Goal: Information Seeking & Learning: Learn about a topic

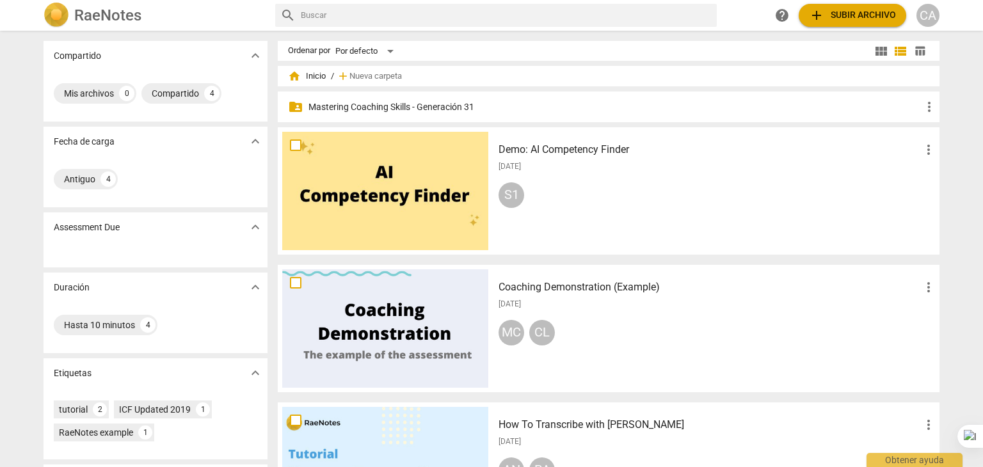
click at [431, 109] on p "Mastering Coaching Skills - Generación 31" at bounding box center [614, 106] width 613 height 13
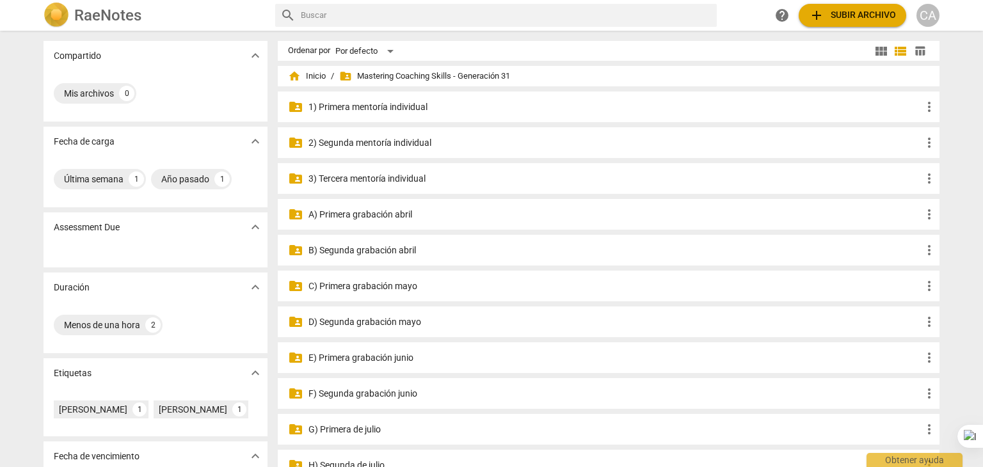
click at [409, 175] on p "3) Tercera mentoría individual" at bounding box center [614, 178] width 613 height 13
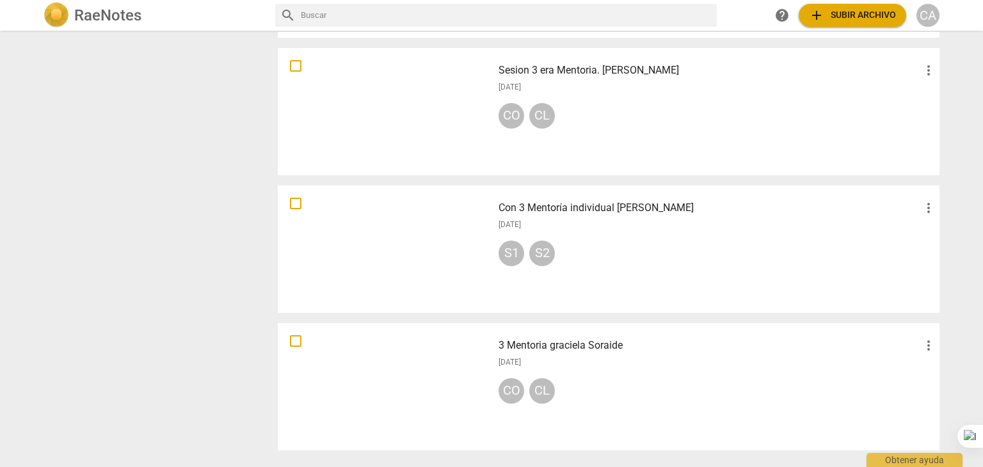
scroll to position [912, 0]
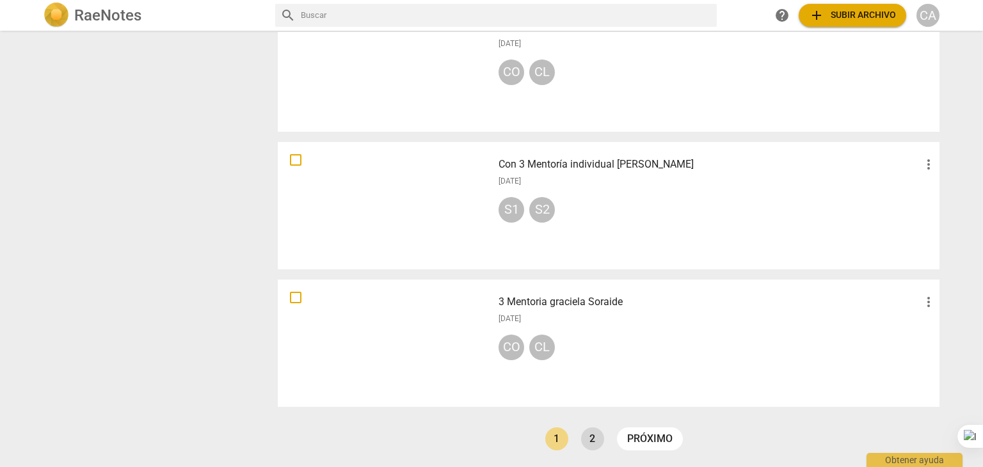
click at [584, 441] on link "2" at bounding box center [592, 438] width 23 height 23
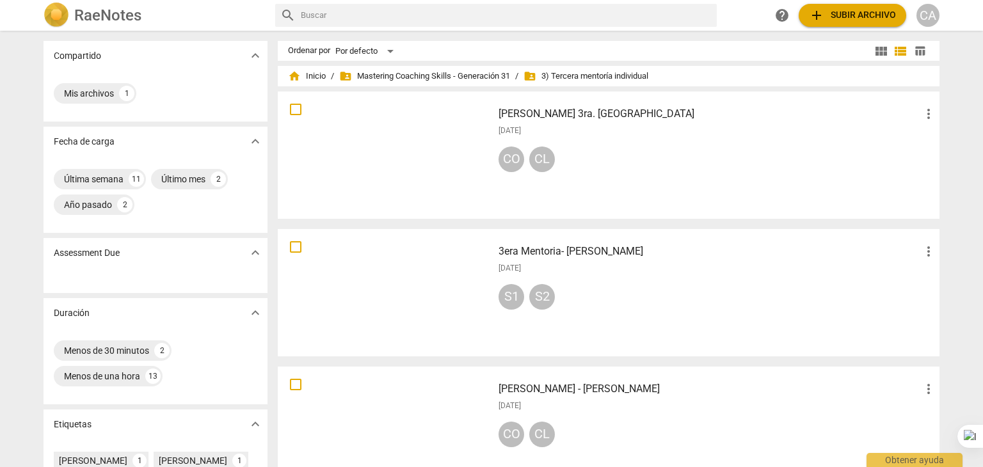
click at [338, 409] on div at bounding box center [385, 430] width 206 height 118
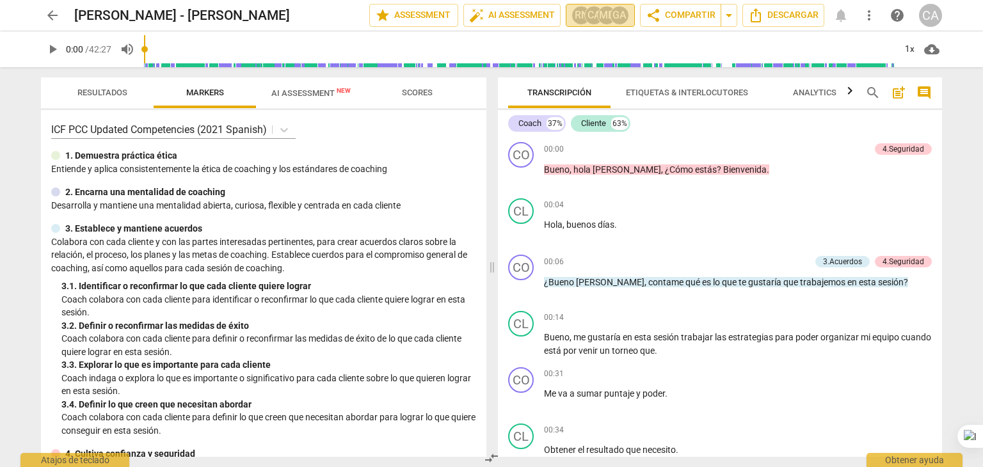
click at [615, 15] on div "GA" at bounding box center [619, 15] width 19 height 19
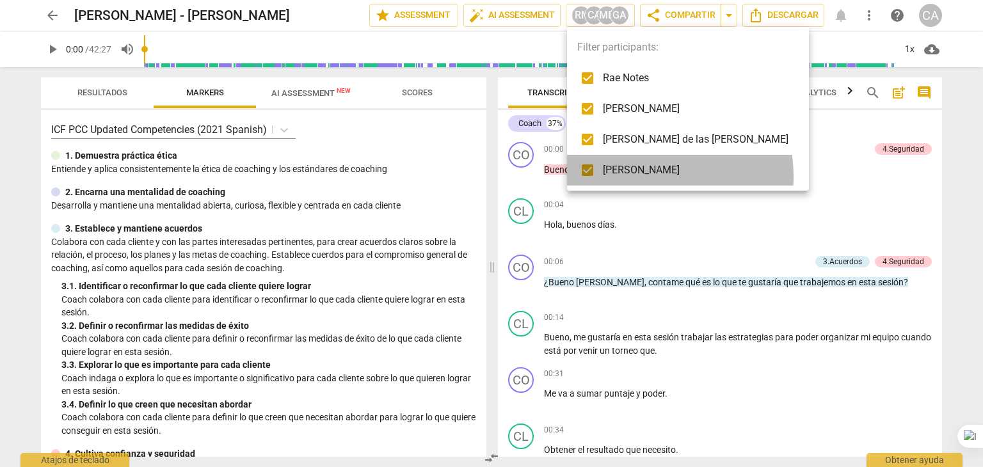
click at [629, 177] on span "[PERSON_NAME]" at bounding box center [696, 169] width 186 height 15
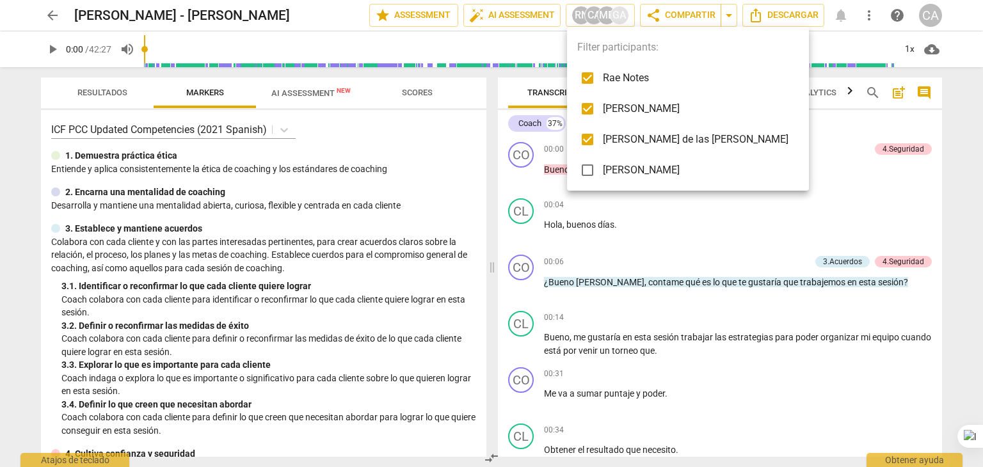
click at [629, 177] on span "[PERSON_NAME]" at bounding box center [696, 169] width 186 height 15
checkbox input "true"
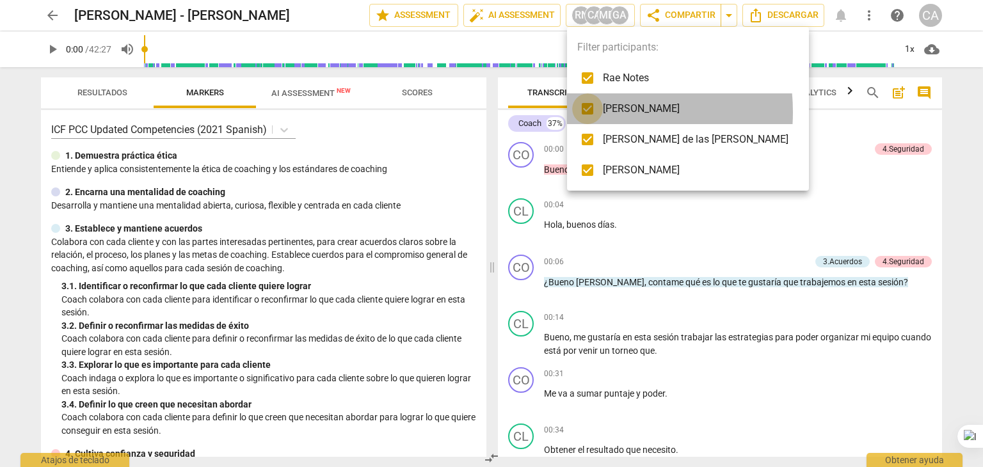
click at [585, 112] on input "checkbox" at bounding box center [587, 108] width 31 height 31
checkbox input "false"
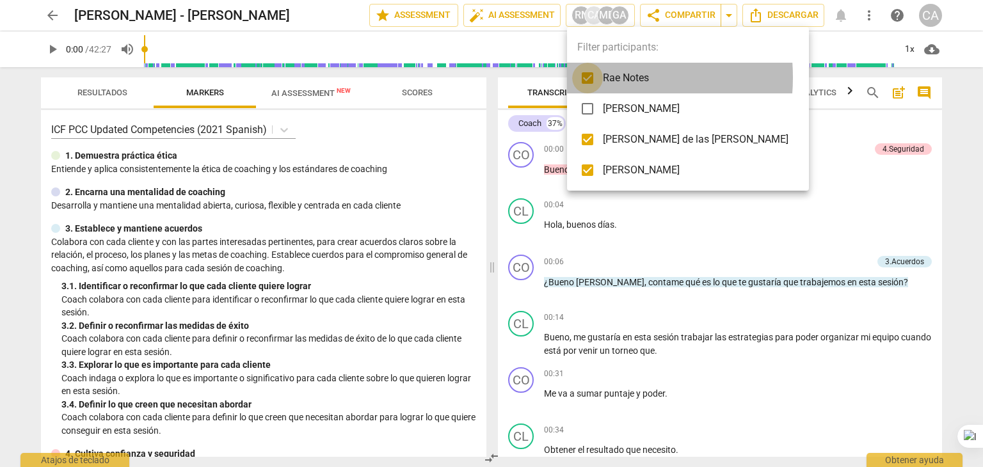
click at [583, 77] on input "checkbox" at bounding box center [587, 78] width 31 height 31
checkbox input "false"
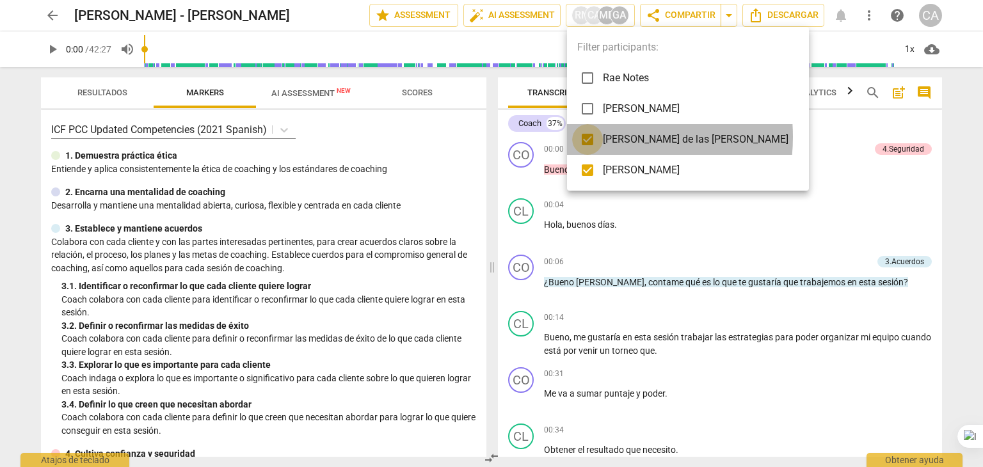
click at [591, 137] on input "checkbox" at bounding box center [587, 139] width 31 height 31
checkbox input "false"
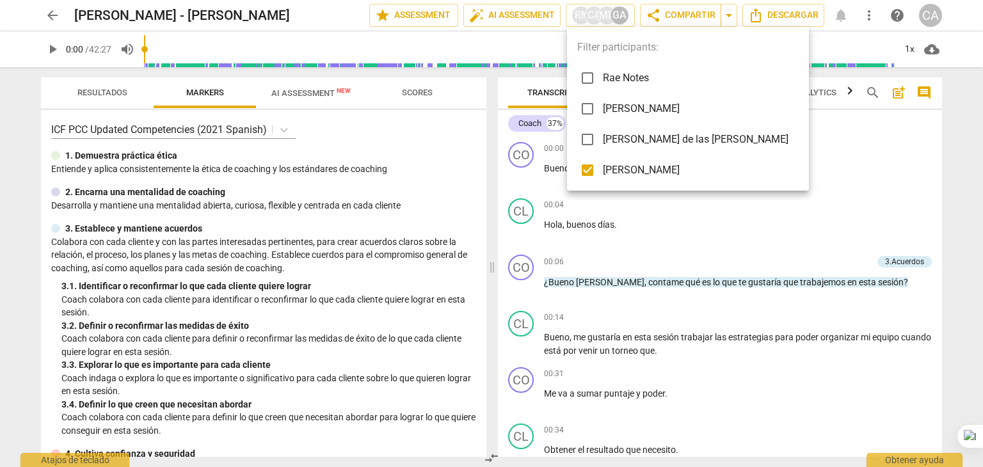
click at [722, 219] on div at bounding box center [491, 233] width 983 height 467
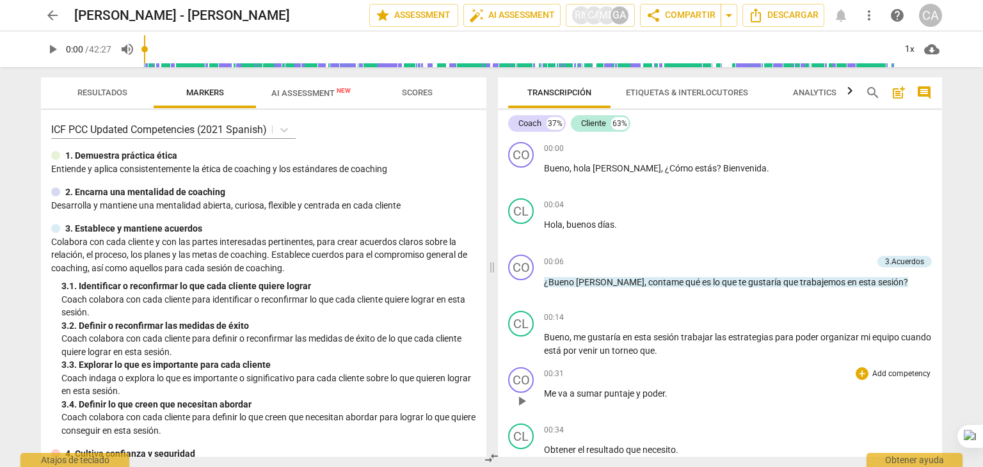
click at [737, 392] on p "Me va a sumar puntaje y poder ." at bounding box center [738, 393] width 388 height 13
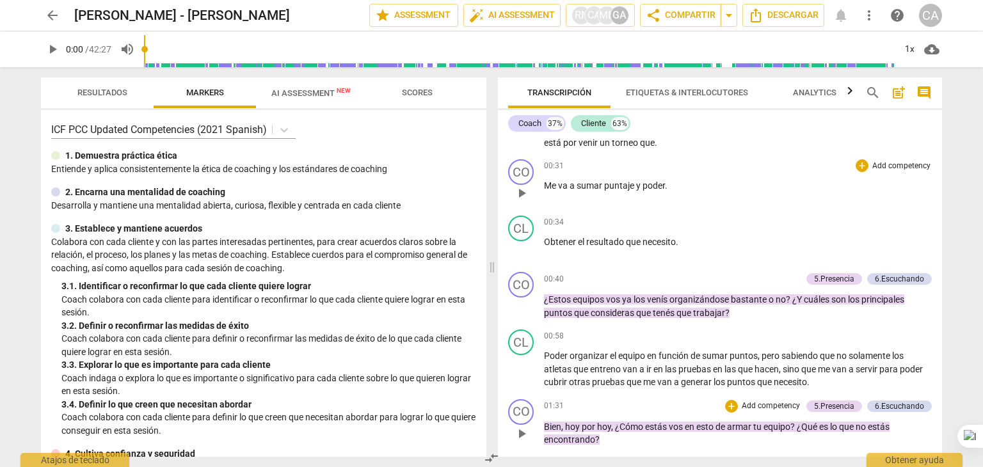
click at [704, 438] on p "Bien , [DATE] por [DATE] , ¿Cómo estás vos en esto de armar tu equipo ? ¿Qué es…" at bounding box center [738, 433] width 388 height 26
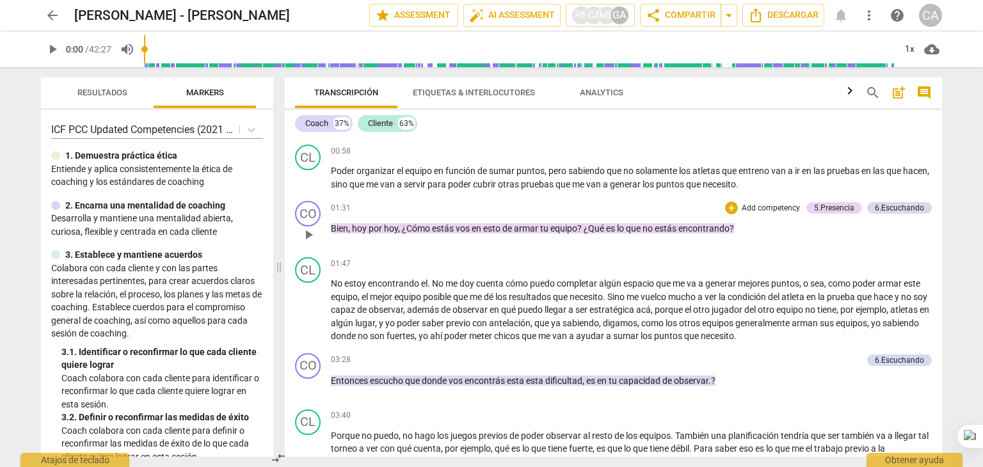
scroll to position [391, 0]
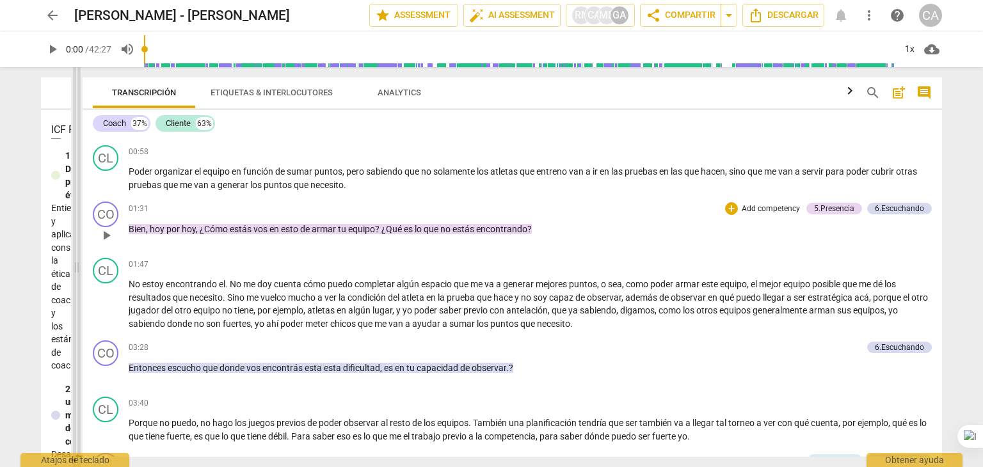
drag, startPoint x: 492, startPoint y: 268, endPoint x: 78, endPoint y: 255, distance: 414.1
click at [78, 255] on span at bounding box center [77, 267] width 8 height 400
click at [623, 279] on span "sea" at bounding box center [616, 284] width 14 height 10
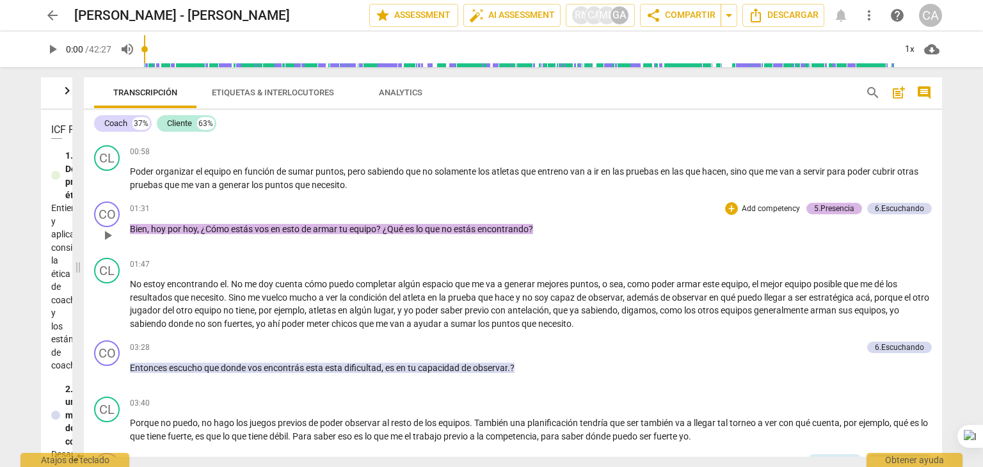
click at [842, 209] on div "5.Presencia" at bounding box center [834, 209] width 40 height 12
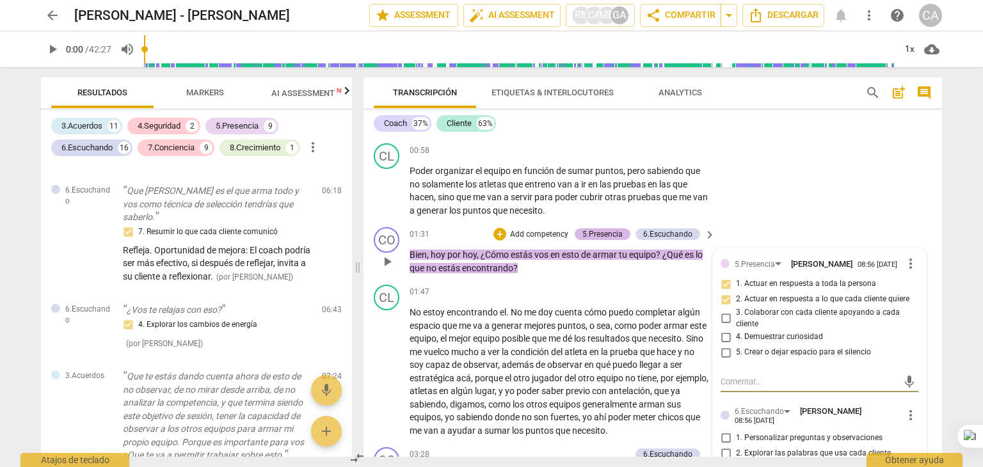
scroll to position [1341, 0]
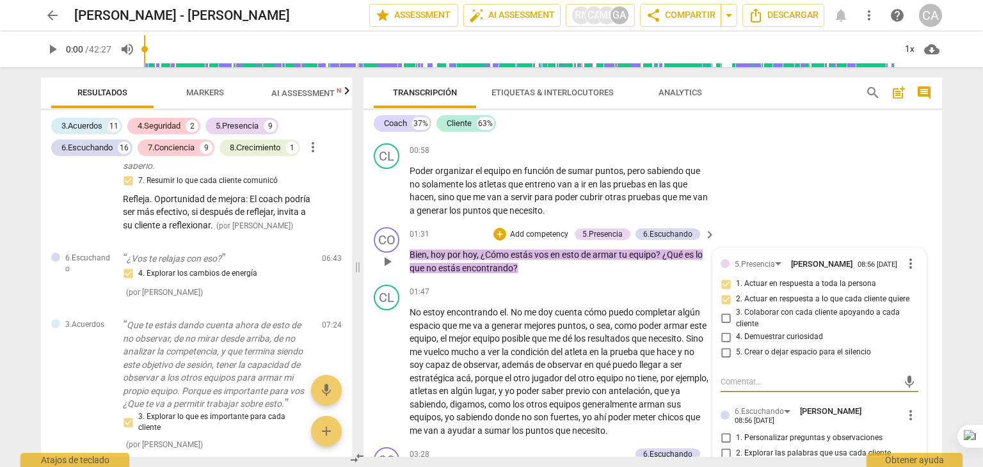
click at [906, 334] on label "4. Demuestrar curiosidad" at bounding box center [814, 336] width 198 height 15
click at [736, 334] on input "4. Demuestrar curiosidad" at bounding box center [725, 336] width 20 height 15
click at [906, 334] on label "4. Demuestrar curiosidad" at bounding box center [814, 336] width 198 height 15
click at [736, 334] on input "4. Demuestrar curiosidad" at bounding box center [725, 336] width 20 height 15
click at [906, 334] on label "4. Demuestrar curiosidad" at bounding box center [814, 336] width 198 height 15
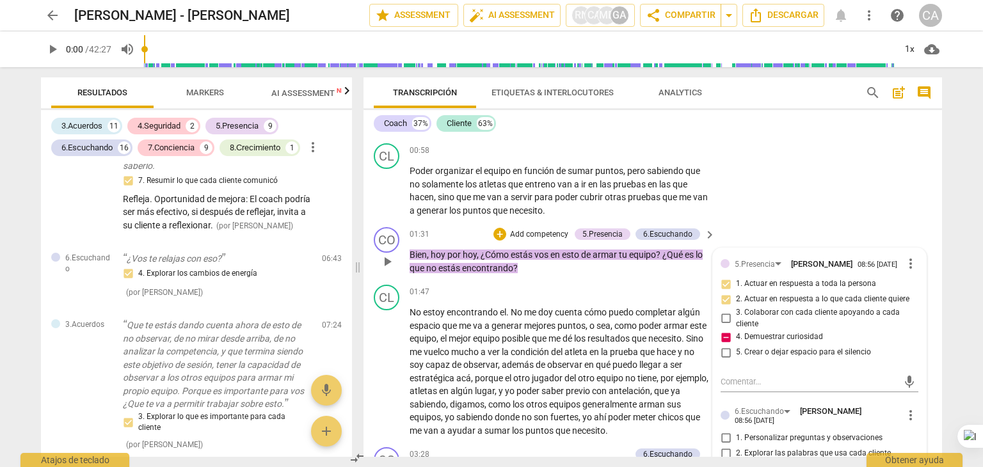
click at [736, 334] on input "4. Demuestrar curiosidad" at bounding box center [725, 336] width 20 height 15
checkbox input "false"
click at [878, 266] on div "5.[PERSON_NAME] 08:56 [DATE]" at bounding box center [818, 264] width 168 height 12
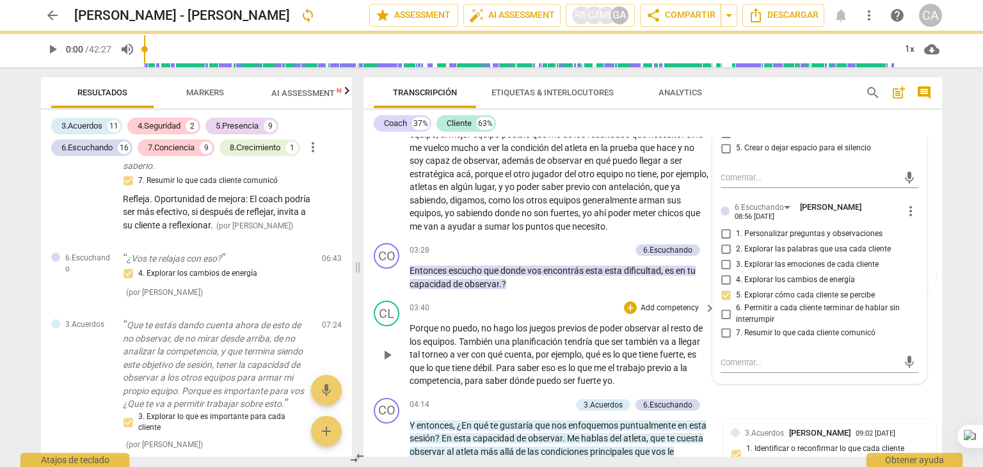
scroll to position [601, 0]
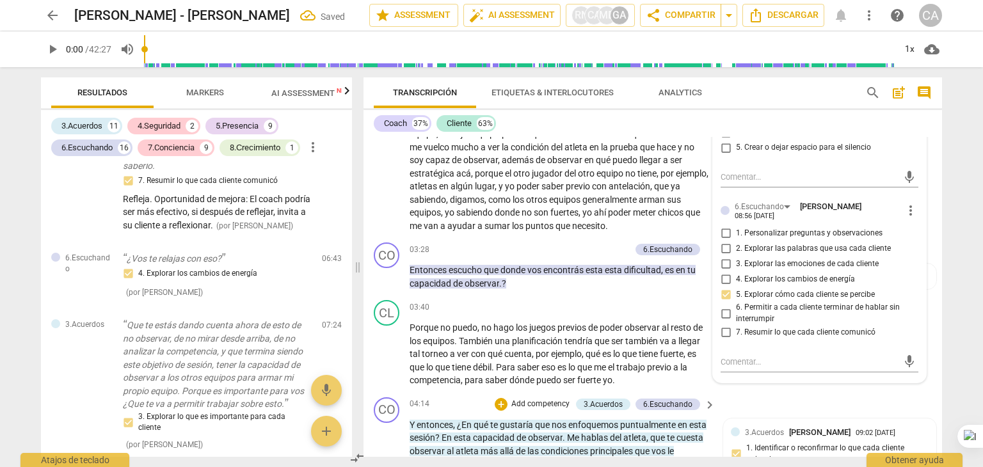
click at [795, 402] on div "CO play_arrow pause 04:14 + Add competency 3.Acuerdos 6.Escuchando keyboard_arr…" at bounding box center [652, 467] width 578 height 150
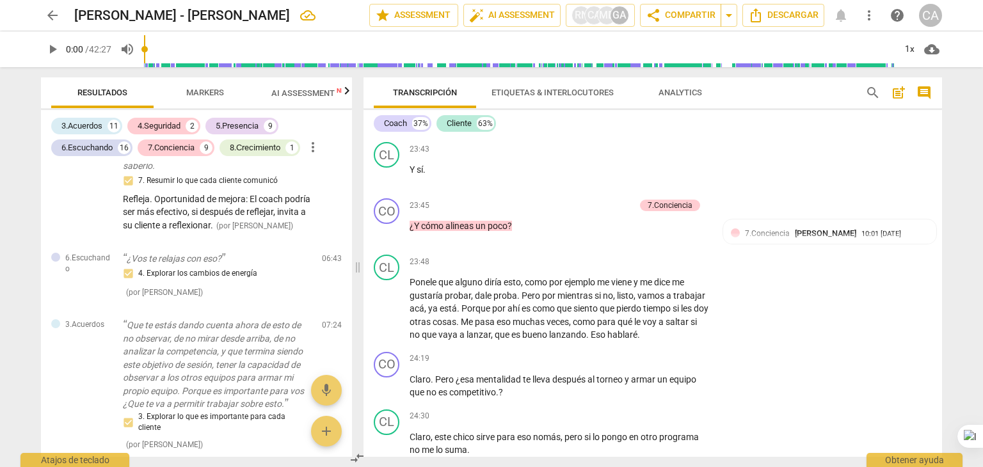
scroll to position [6167, 0]
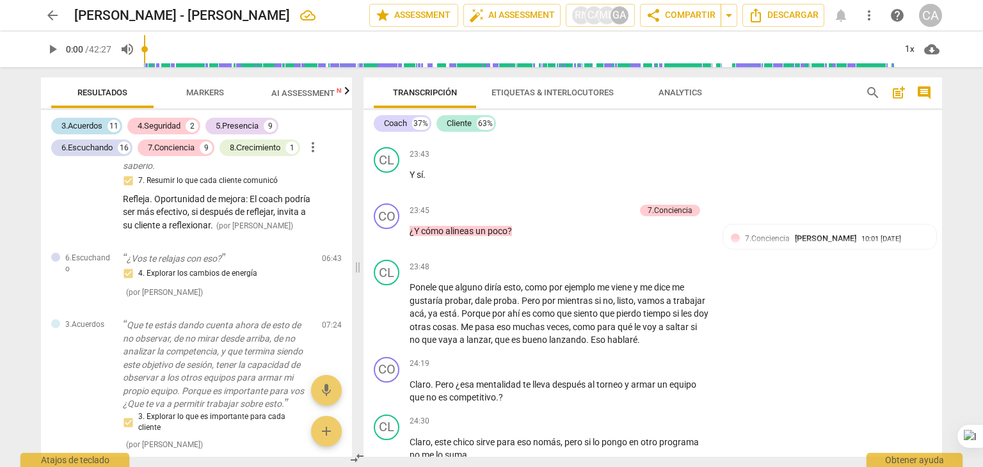
click at [92, 124] on div "3.Acuerdos" at bounding box center [81, 126] width 41 height 13
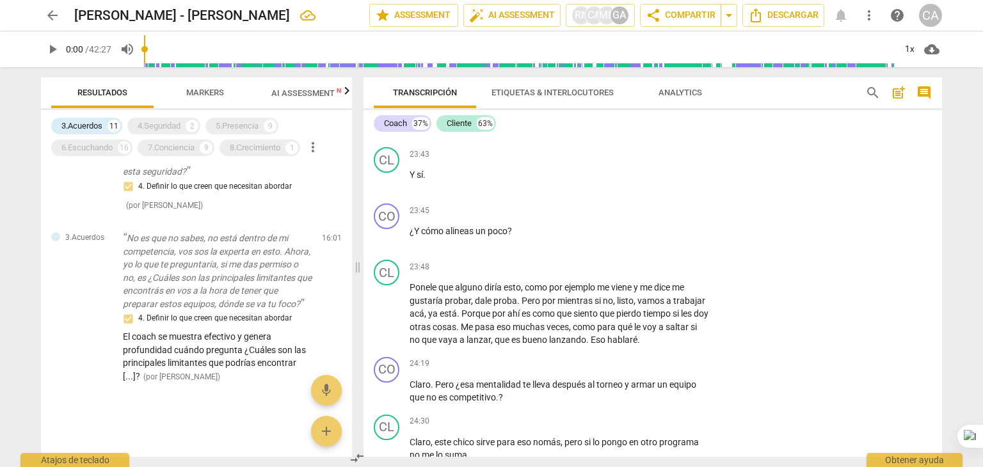
scroll to position [1775, 0]
drag, startPoint x: 352, startPoint y: 440, endPoint x: 351, endPoint y: 428, distance: 12.2
click at [354, 400] on div "Resultados Markers AI Assessment New Scores 3.Acuerdos 11 4.Seguridad 2 5.Prese…" at bounding box center [491, 267] width 921 height 400
drag, startPoint x: 347, startPoint y: 429, endPoint x: 348, endPoint y: 416, distance: 12.8
click at [348, 416] on div at bounding box center [354, 420] width 163 height 19
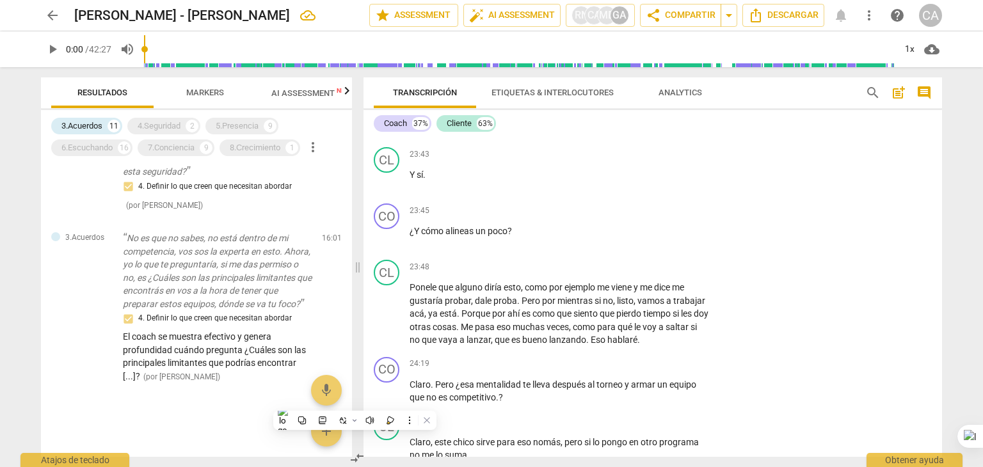
click at [346, 450] on div at bounding box center [196, 436] width 311 height 42
drag, startPoint x: 348, startPoint y: 451, endPoint x: 348, endPoint y: 432, distance: 19.2
click at [348, 432] on div "Resultados Markers AI Assessment New Scores 3.Acuerdos 11 4.Seguridad 2 5.Prese…" at bounding box center [491, 267] width 921 height 400
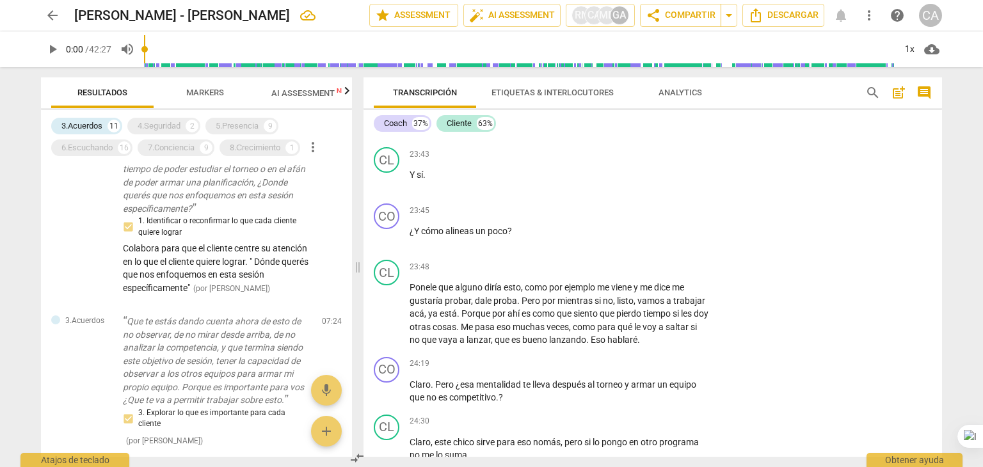
scroll to position [225, 0]
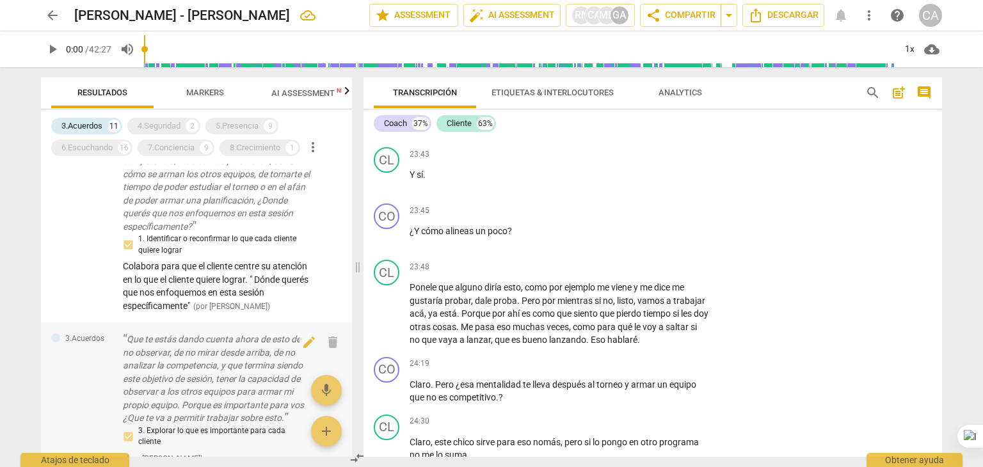
click at [295, 399] on p "Que te estás dando cuenta ahora de esto de no observar, de no mirar desde arrib…" at bounding box center [217, 379] width 189 height 92
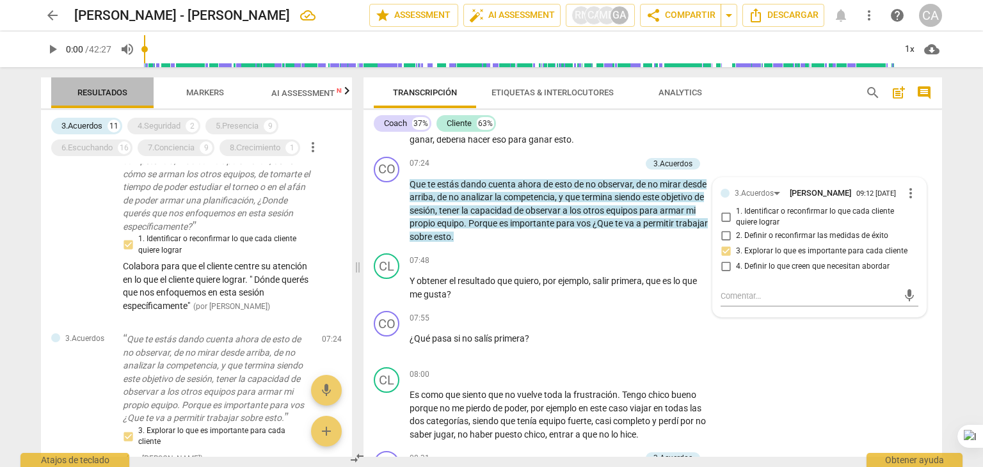
click at [115, 104] on button "Resultados" at bounding box center [102, 92] width 102 height 31
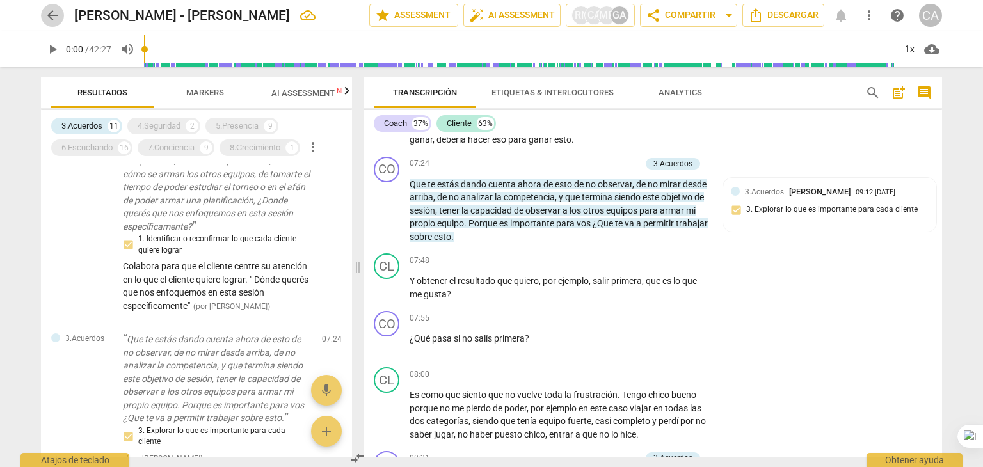
click at [51, 24] on button "arrow_back" at bounding box center [52, 15] width 23 height 23
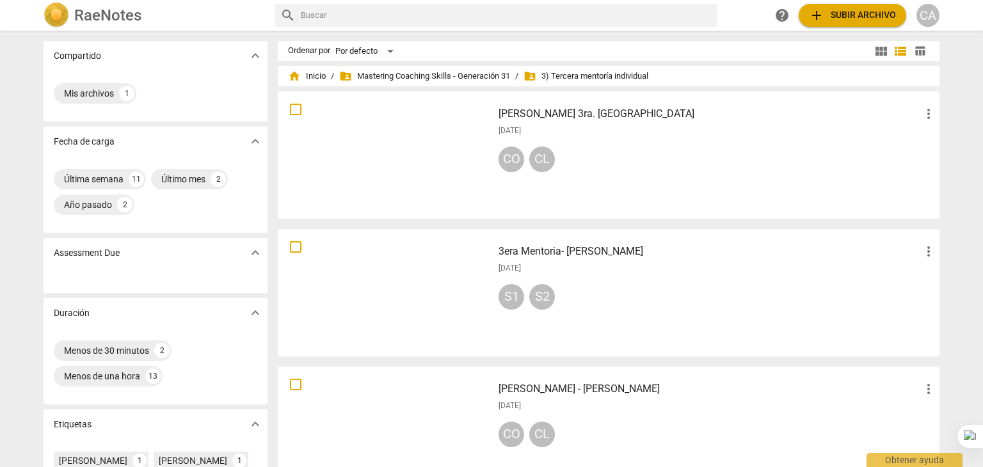
click at [370, 418] on div at bounding box center [385, 430] width 206 height 118
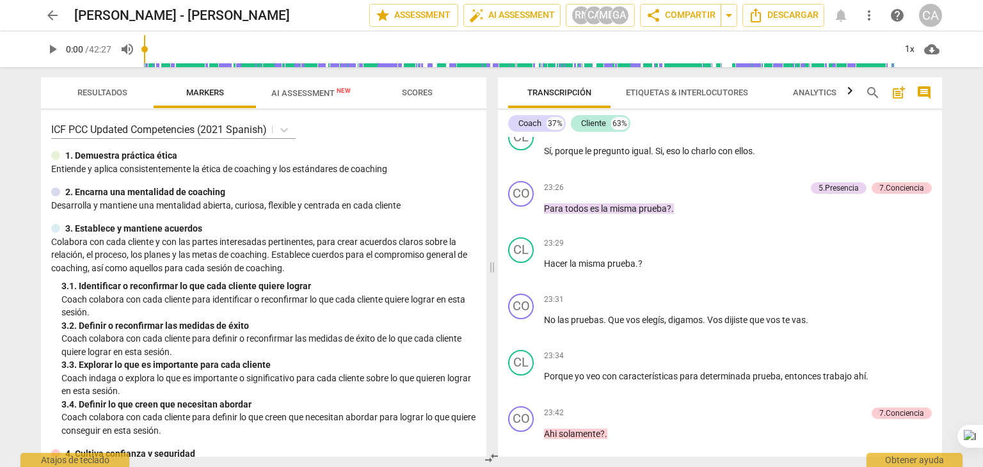
scroll to position [5397, 0]
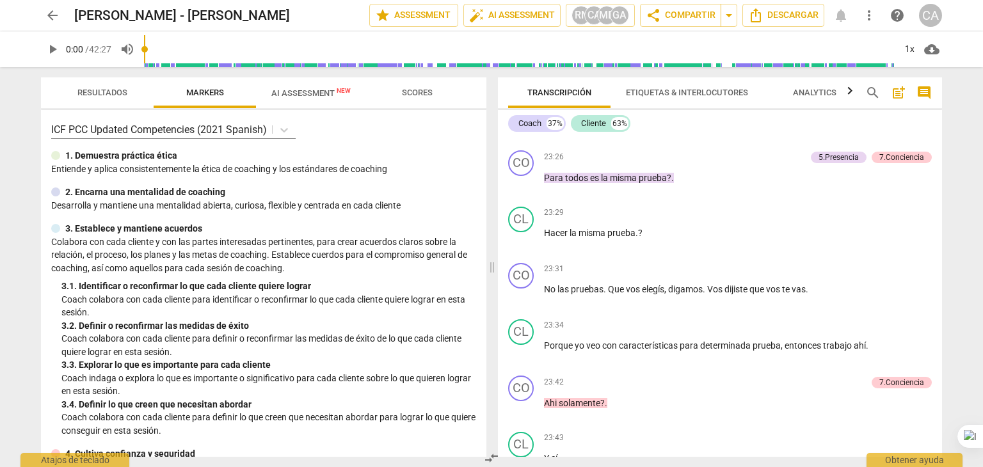
click at [617, 28] on div "arrow_back [PERSON_NAME] - [PERSON_NAME] edit star Assessment auto_fix_high AI …" at bounding box center [491, 15] width 962 height 31
click at [617, 26] on button "RN CA MD [GEOGRAPHIC_DATA]" at bounding box center [600, 15] width 69 height 23
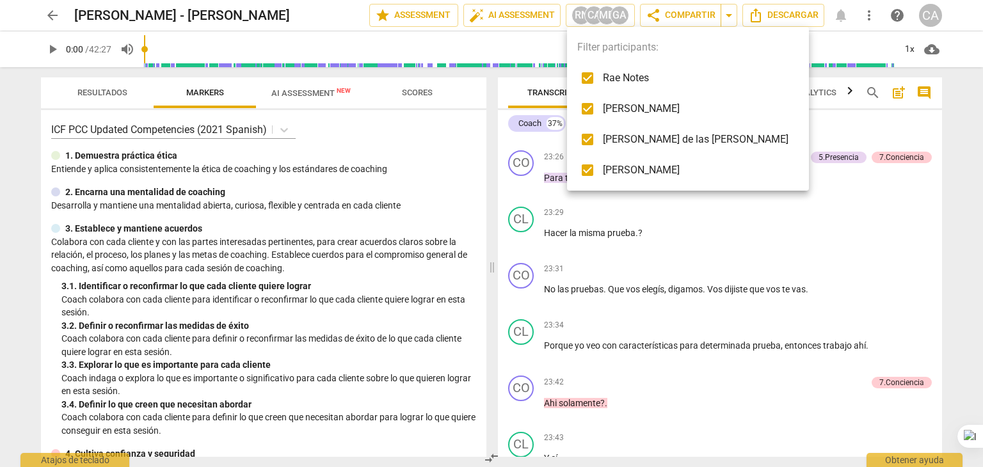
click at [579, 75] on input "checkbox" at bounding box center [587, 78] width 31 height 31
checkbox input "false"
click at [589, 111] on input "checkbox" at bounding box center [587, 108] width 31 height 31
checkbox input "false"
click at [587, 140] on input "checkbox" at bounding box center [587, 139] width 31 height 31
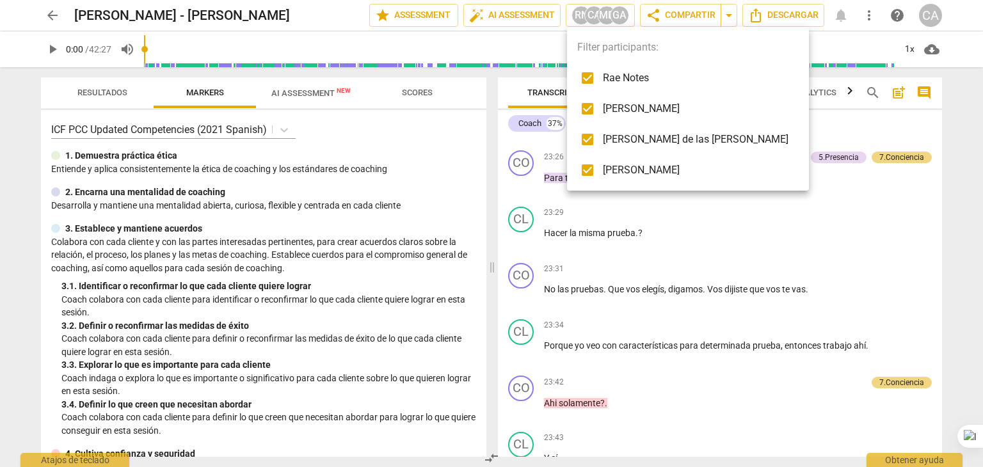
checkbox input "false"
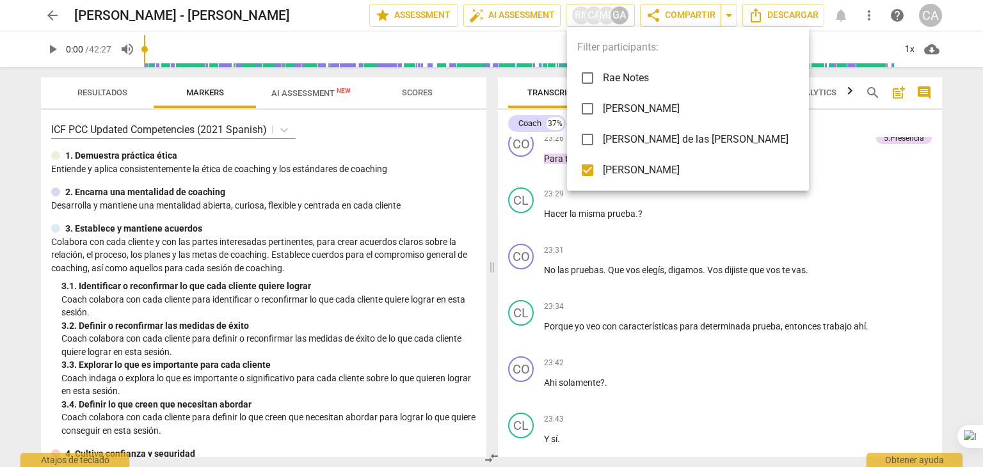
scroll to position [5377, 0]
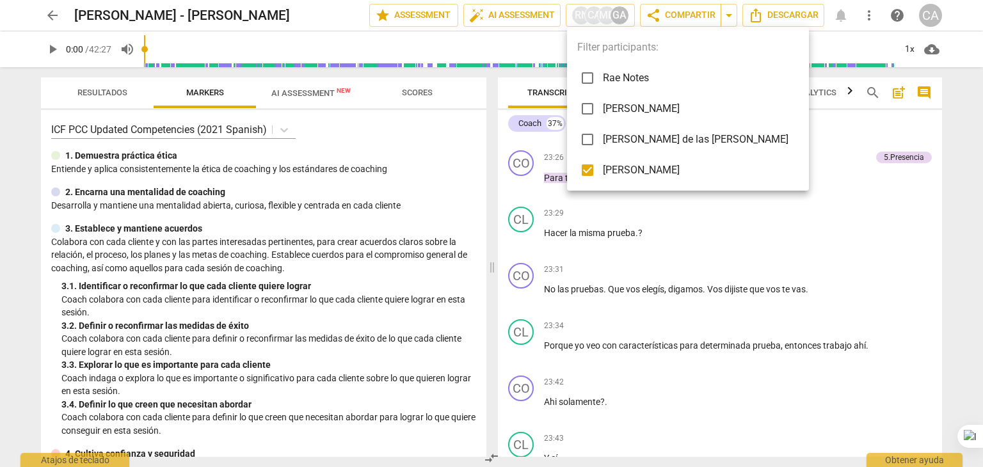
click at [717, 315] on div at bounding box center [491, 233] width 983 height 467
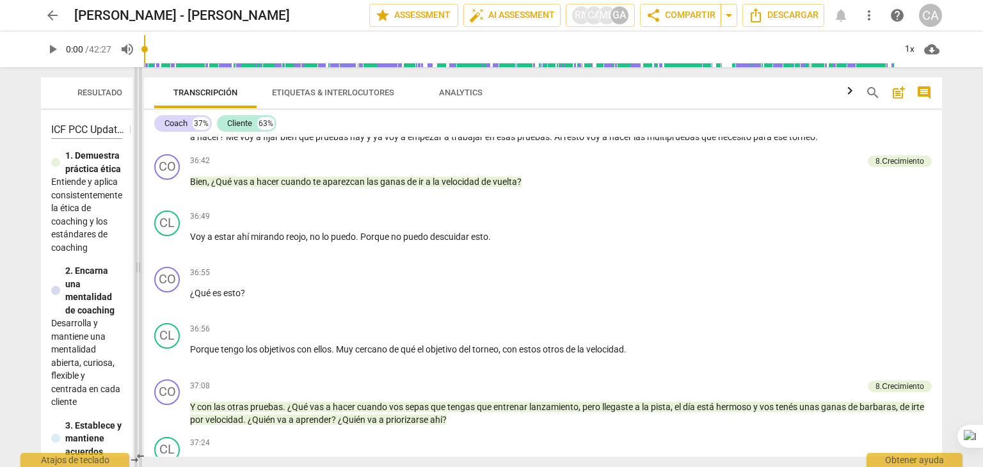
scroll to position [7149, 0]
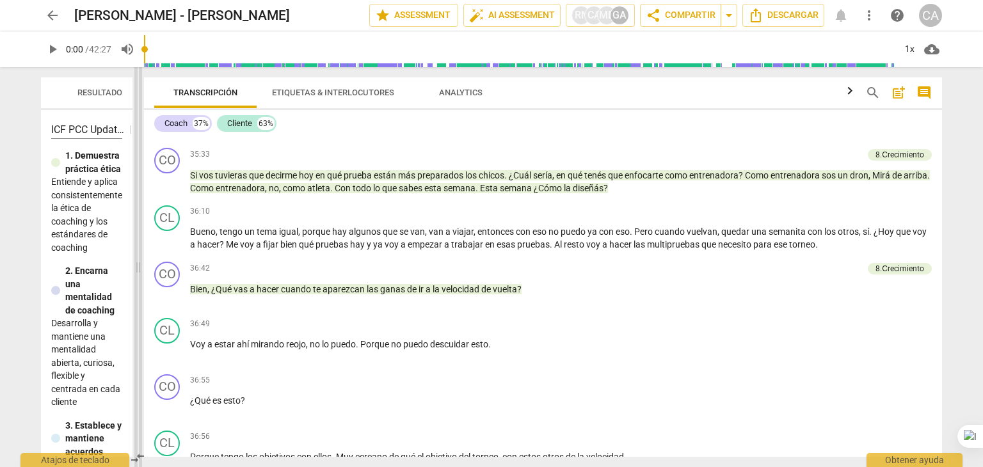
drag, startPoint x: 491, startPoint y: 267, endPoint x: 138, endPoint y: 324, distance: 358.3
click at [138, 324] on span at bounding box center [138, 267] width 8 height 400
click at [791, 205] on div "36:10 + Add competency keyboard_arrow_right Bueno , tengo un tema igual , porqu…" at bounding box center [560, 228] width 741 height 46
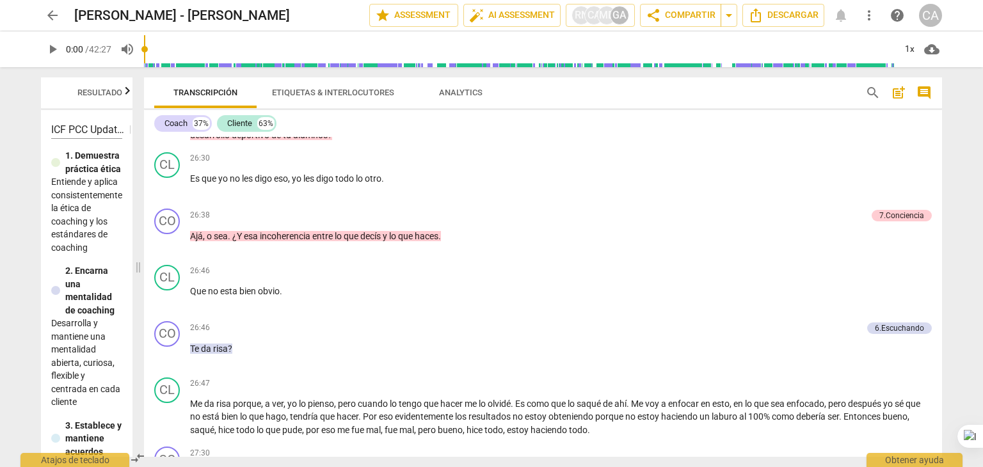
scroll to position [5742, 0]
click at [890, 323] on div "6.Escuchando" at bounding box center [898, 329] width 49 height 12
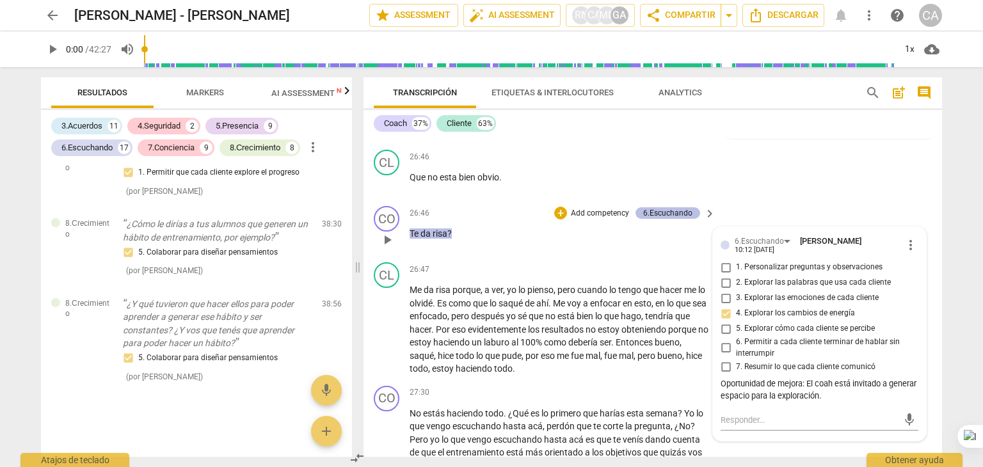
scroll to position [7205, 0]
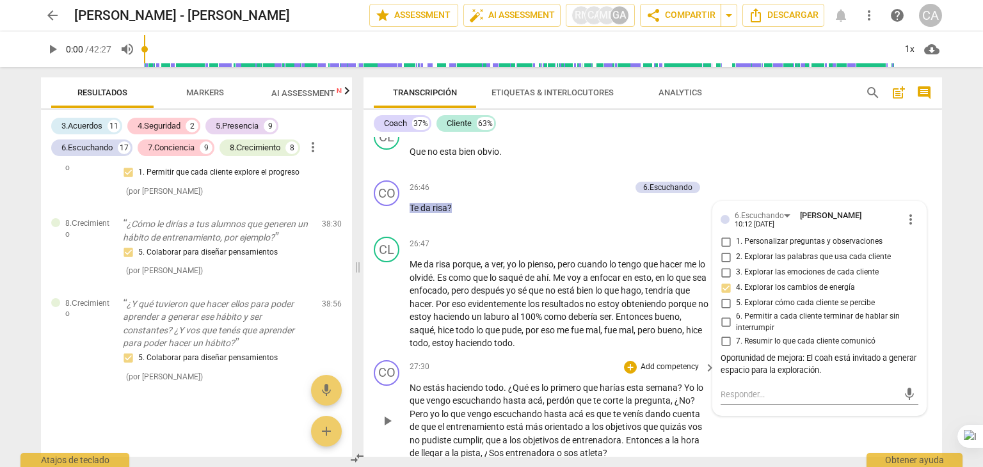
click at [791, 436] on div "CO play_arrow pause 27:30 + Add competency keyboard_arrow_right No estás hacien…" at bounding box center [652, 410] width 578 height 110
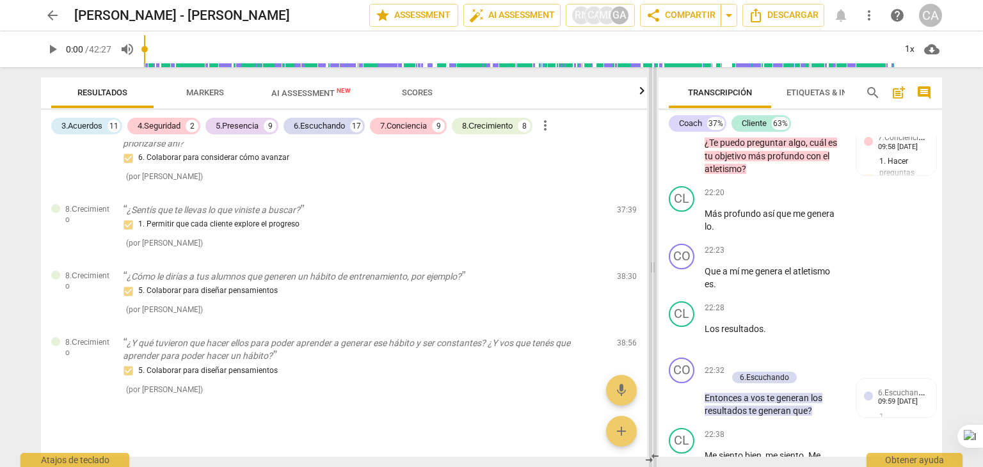
scroll to position [10965, 0]
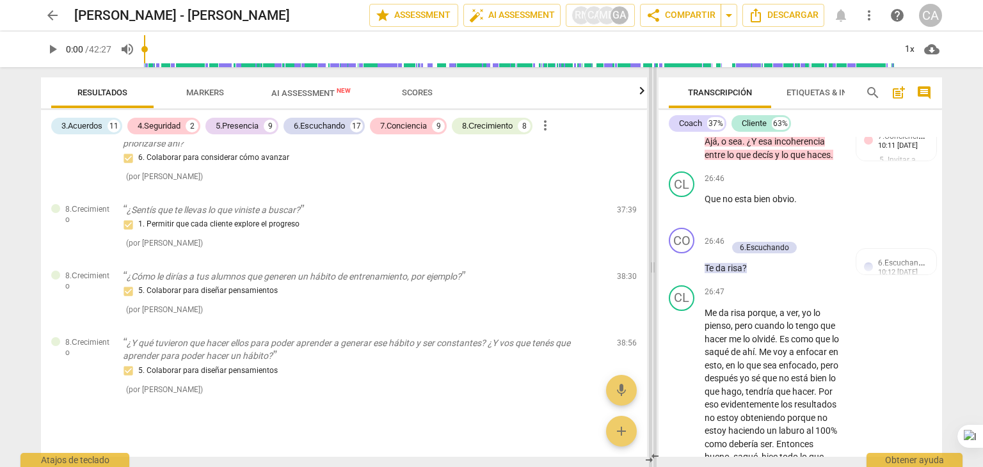
drag, startPoint x: 353, startPoint y: 266, endPoint x: 648, endPoint y: 274, distance: 295.0
click at [649, 274] on span at bounding box center [653, 267] width 8 height 400
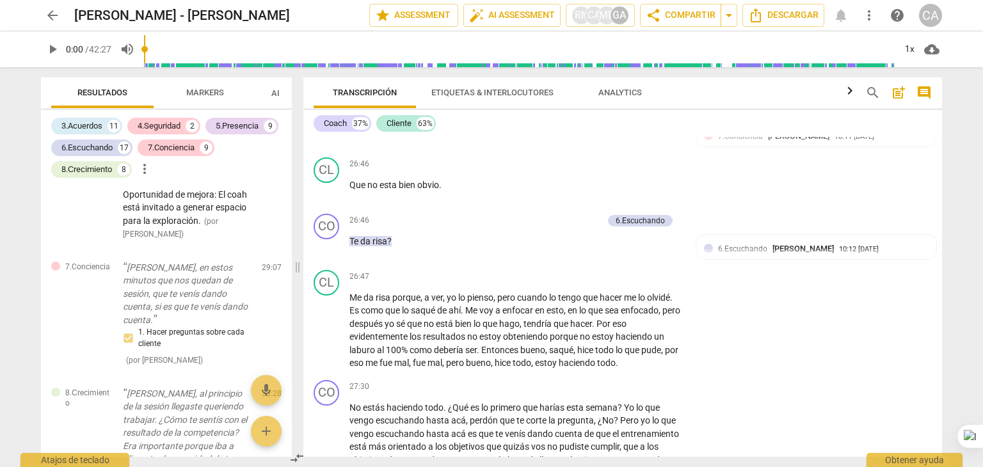
scroll to position [6794, 0]
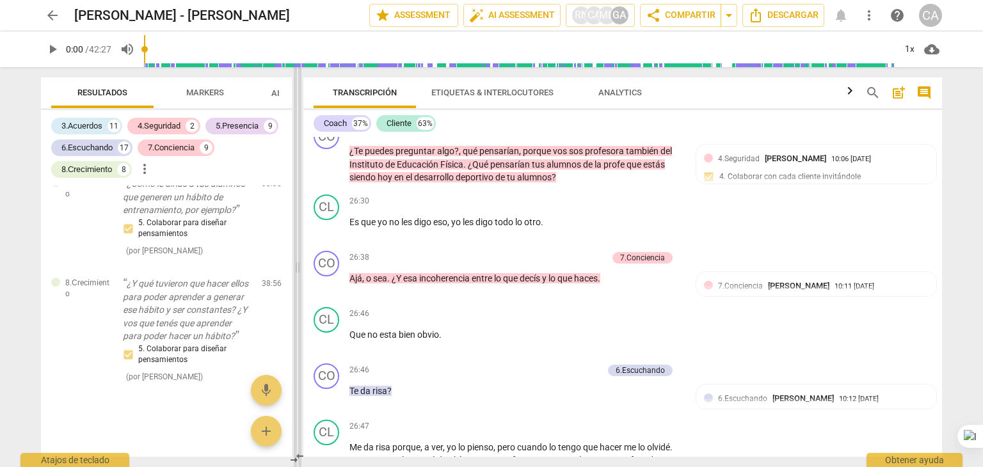
drag, startPoint x: 649, startPoint y: 271, endPoint x: 295, endPoint y: 315, distance: 357.1
click at [295, 315] on span at bounding box center [298, 267] width 8 height 400
click at [149, 169] on span "more_vert" at bounding box center [144, 168] width 15 height 15
click at [221, 85] on div at bounding box center [491, 233] width 983 height 467
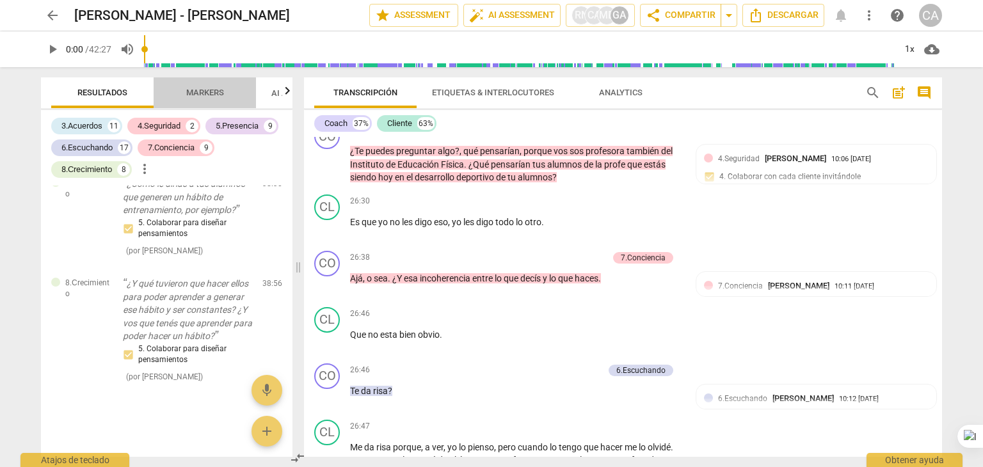
click at [217, 90] on span "Markers" at bounding box center [205, 93] width 38 height 10
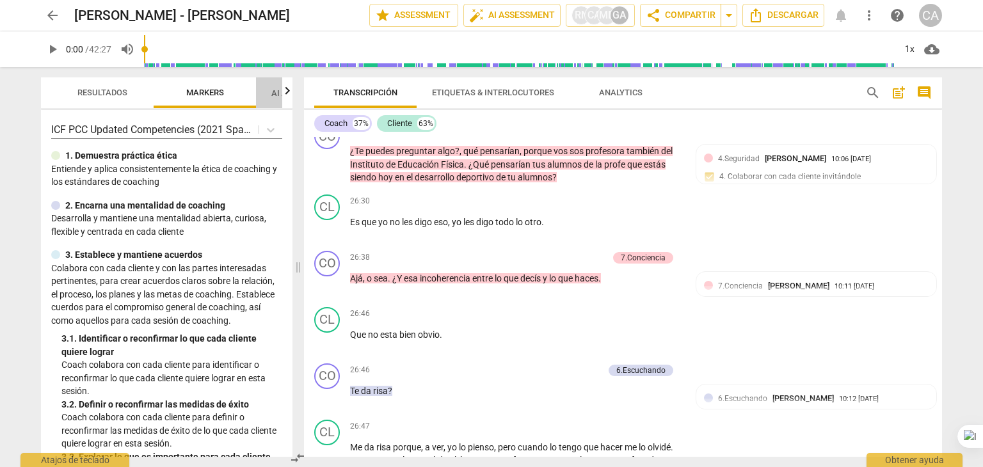
click at [276, 90] on span "AI Assessment New" at bounding box center [310, 93] width 79 height 10
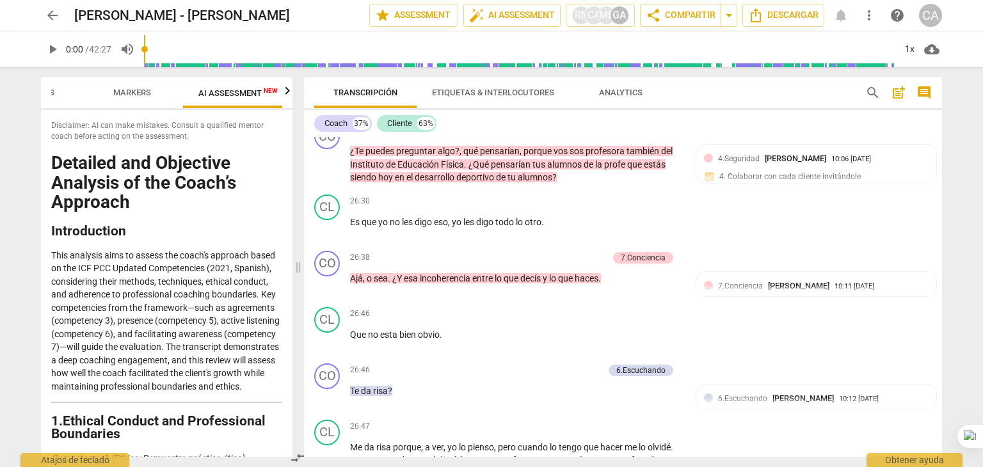
scroll to position [0, 83]
click at [287, 93] on icon "button" at bounding box center [287, 90] width 15 height 15
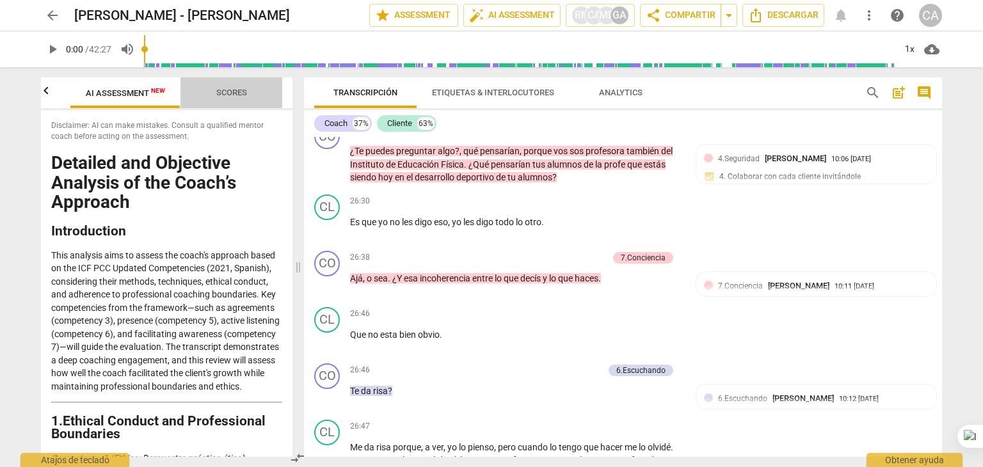
click at [220, 85] on span "Scores" at bounding box center [231, 92] width 61 height 17
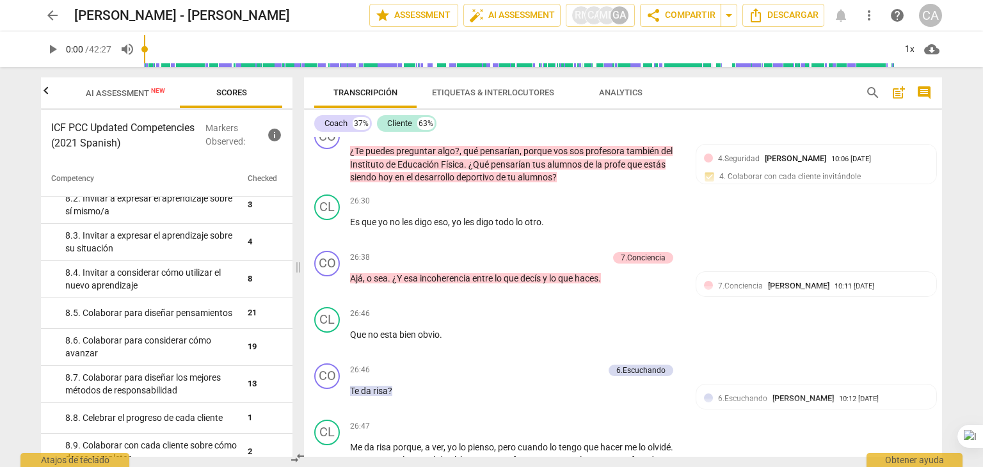
scroll to position [1310, 0]
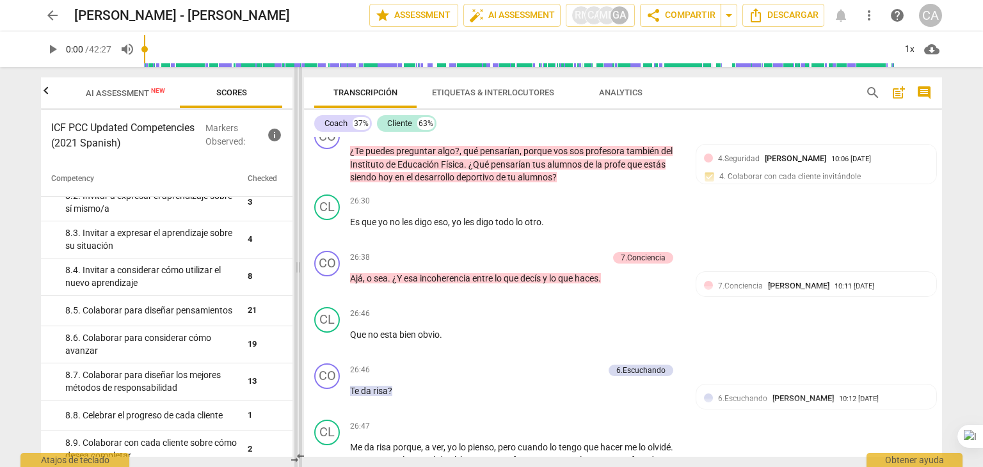
drag, startPoint x: 297, startPoint y: 265, endPoint x: 187, endPoint y: 264, distance: 110.0
click at [294, 264] on span at bounding box center [298, 267] width 8 height 400
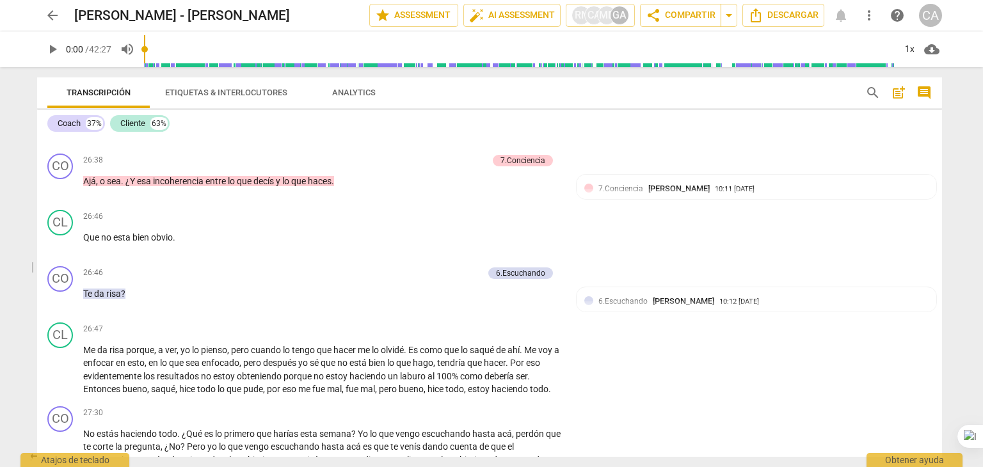
scroll to position [6182, 0]
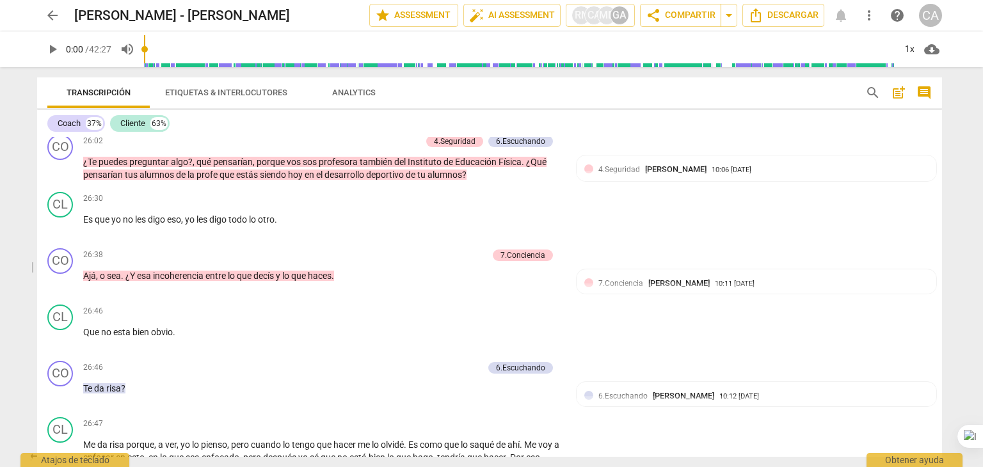
drag, startPoint x: 189, startPoint y: 268, endPoint x: 12, endPoint y: 294, distance: 179.0
click at [12, 294] on div "arrow_back [PERSON_NAME] - [PERSON_NAME] edit star Assessment auto_fix_high AI …" at bounding box center [491, 233] width 983 height 467
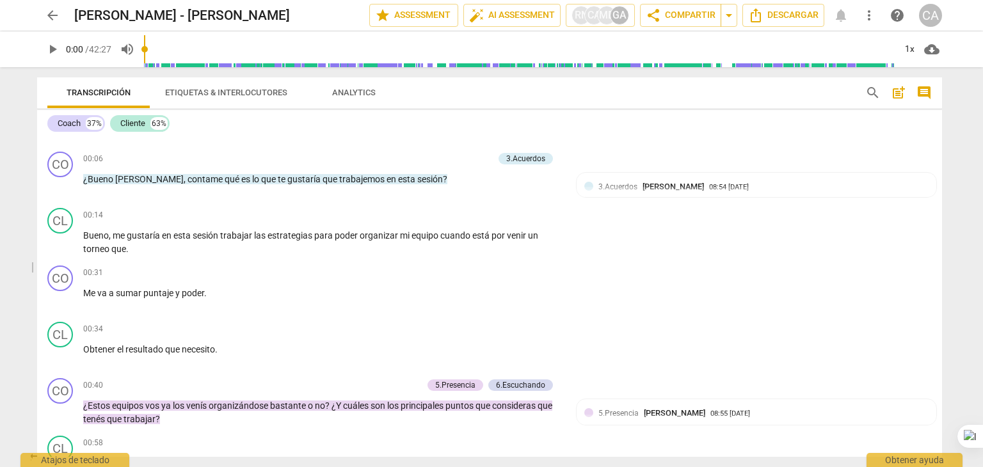
scroll to position [0, 0]
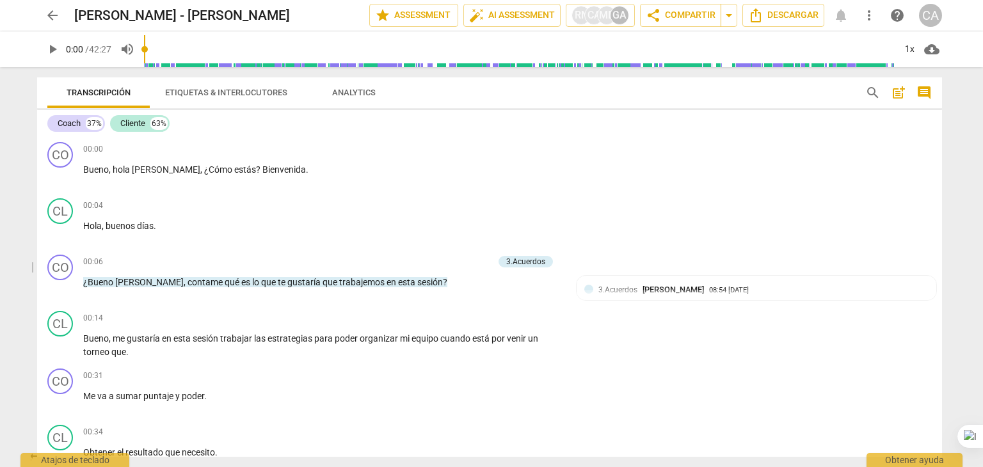
drag, startPoint x: 941, startPoint y: 141, endPoint x: 943, endPoint y: 125, distance: 16.1
click at [943, 125] on div "Transcripción Etiquetas & Interlocutores Analytics search post_add comment Coac…" at bounding box center [492, 267] width 920 height 400
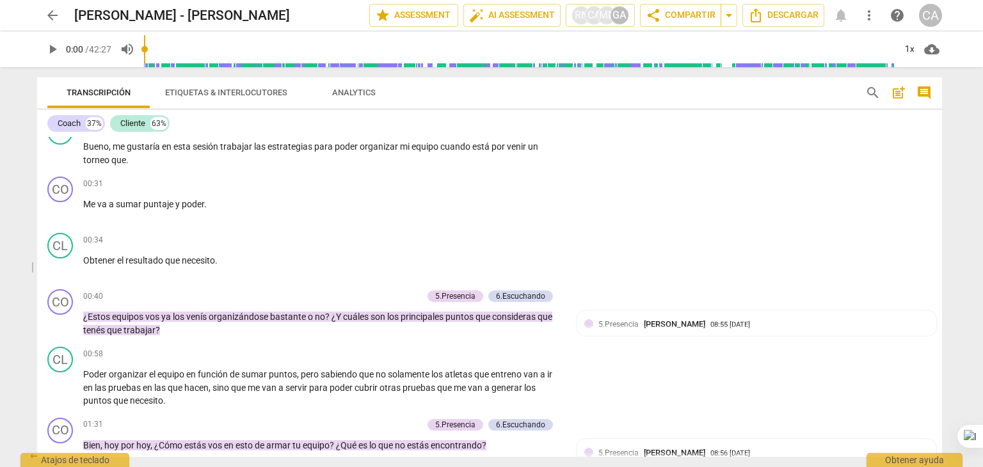
scroll to position [266, 0]
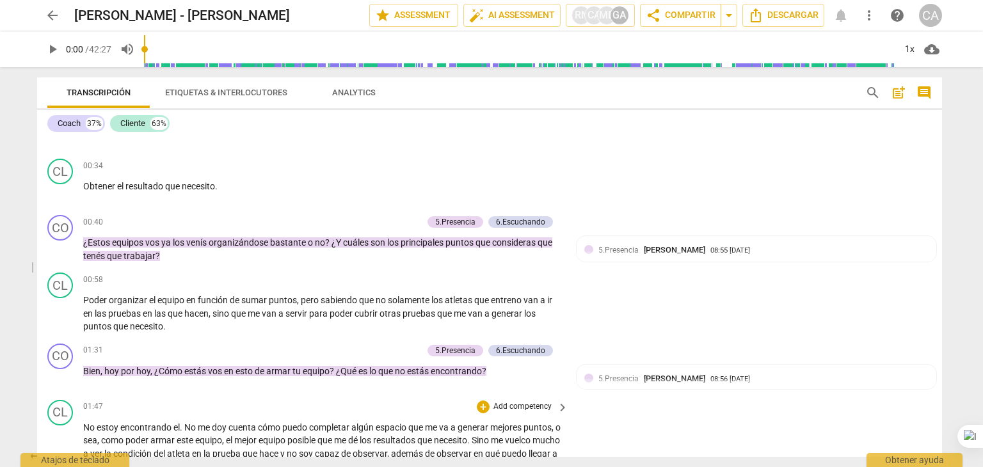
click at [292, 395] on div "CL play_arrow pause 01:47 + Add competency keyboard_arrow_right No estoy encont…" at bounding box center [489, 450] width 905 height 110
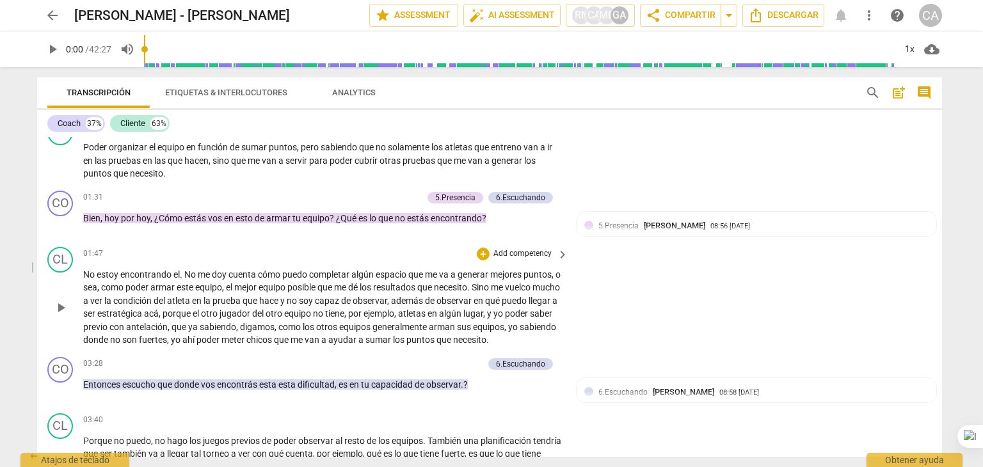
scroll to position [420, 0]
click at [343, 351] on div "CL play_arrow pause 01:47 + Add competency keyboard_arrow_right No estoy encont…" at bounding box center [489, 296] width 905 height 110
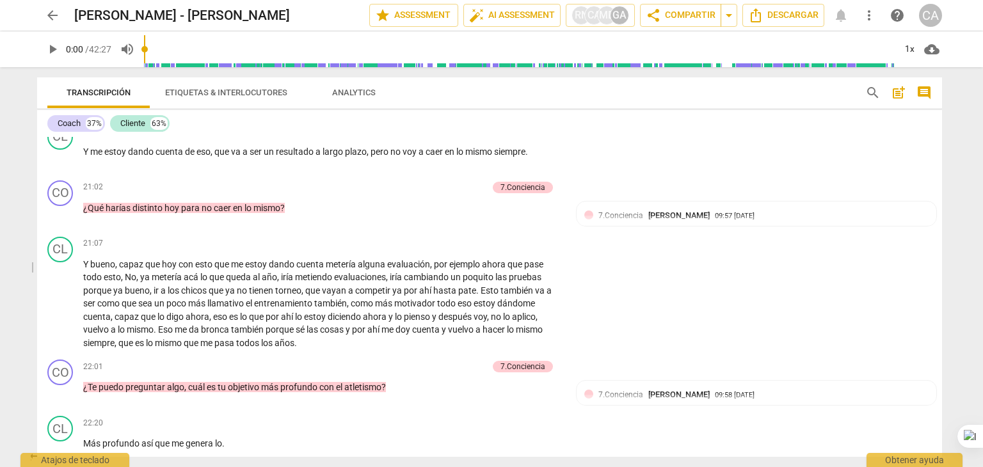
scroll to position [4335, 0]
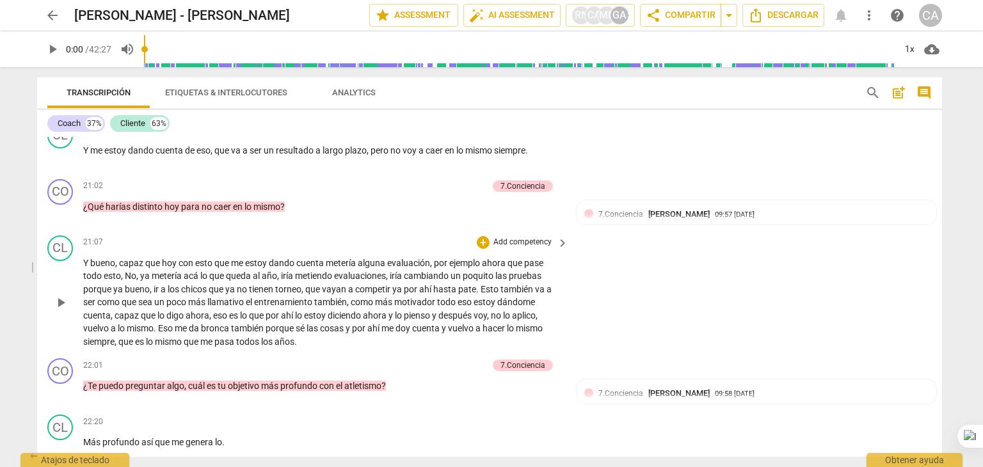
click at [420, 342] on p "Y bueno , capaz que [DATE] con esto que me estoy dando cuenta metería alguna ev…" at bounding box center [322, 303] width 479 height 92
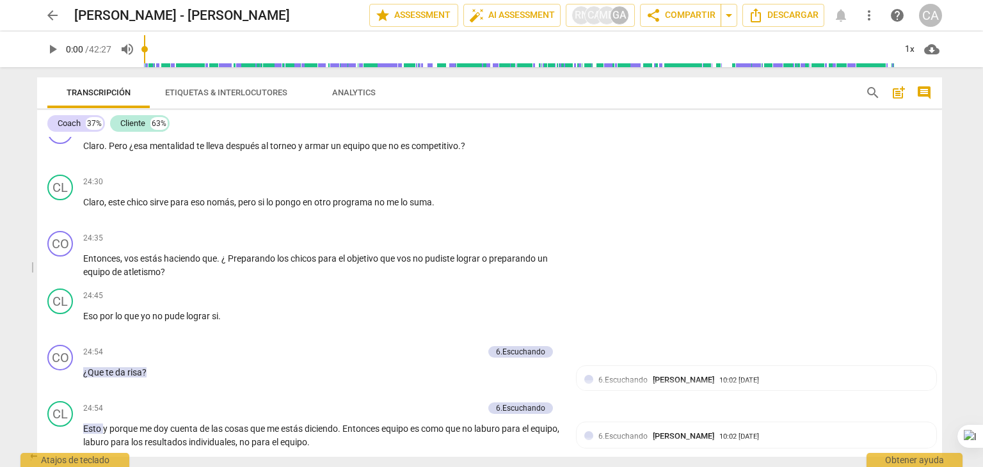
scroll to position [5632, 0]
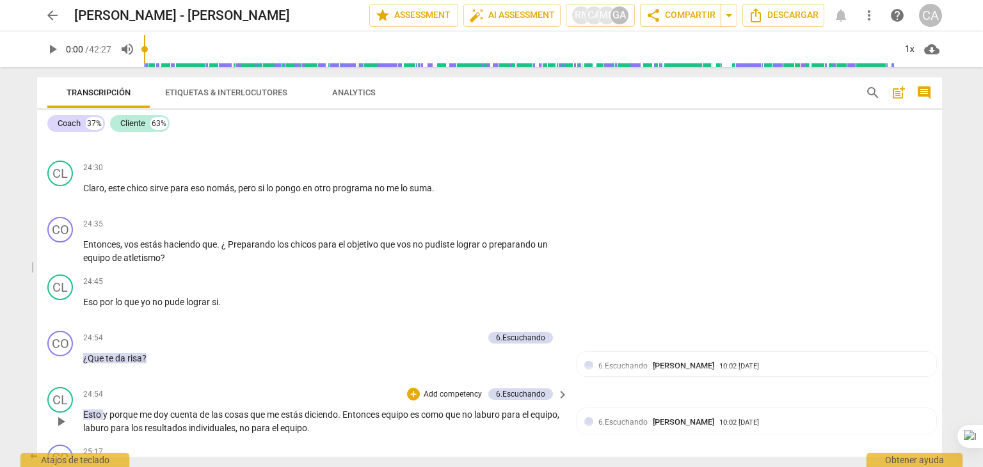
click at [307, 423] on span "equipo" at bounding box center [293, 428] width 27 height 10
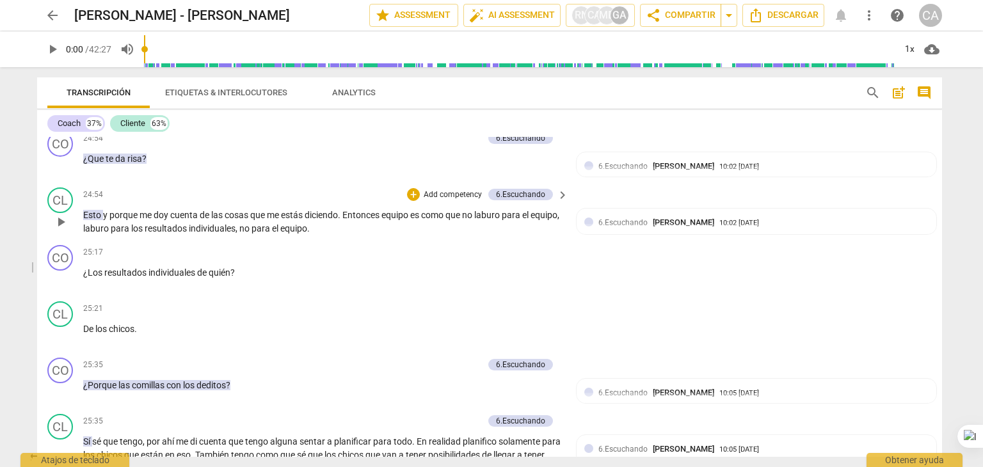
scroll to position [6031, 0]
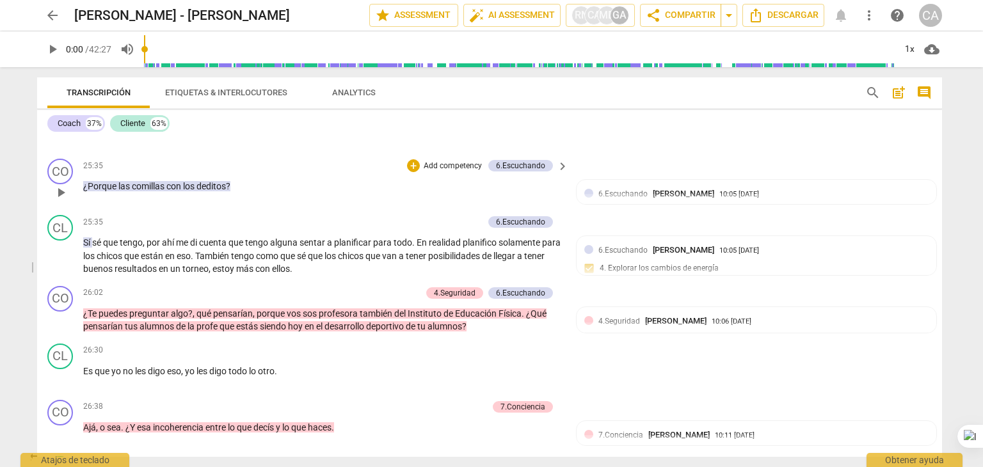
click at [346, 188] on div "CO play_arrow pause 25:35 + Add competency 6.Escuchando keyboard_arrow_right ¿P…" at bounding box center [489, 182] width 905 height 56
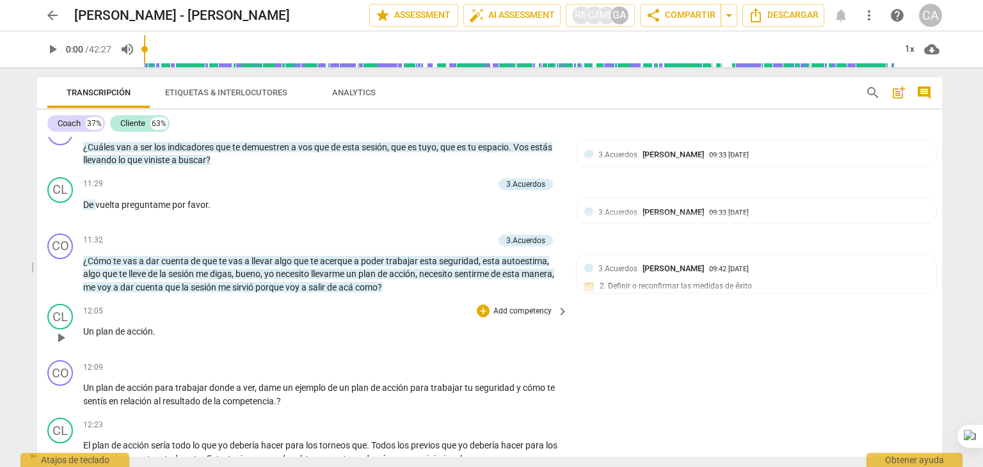
scroll to position [2397, 0]
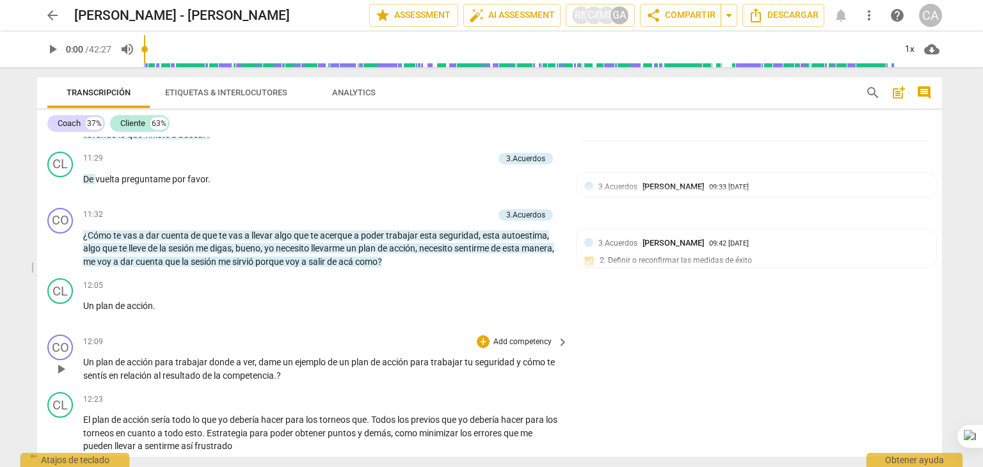
click at [283, 336] on div "CO play_arrow pause 12:09 + Add competency keyboard_arrow_right Un plan de acci…" at bounding box center [489, 358] width 905 height 58
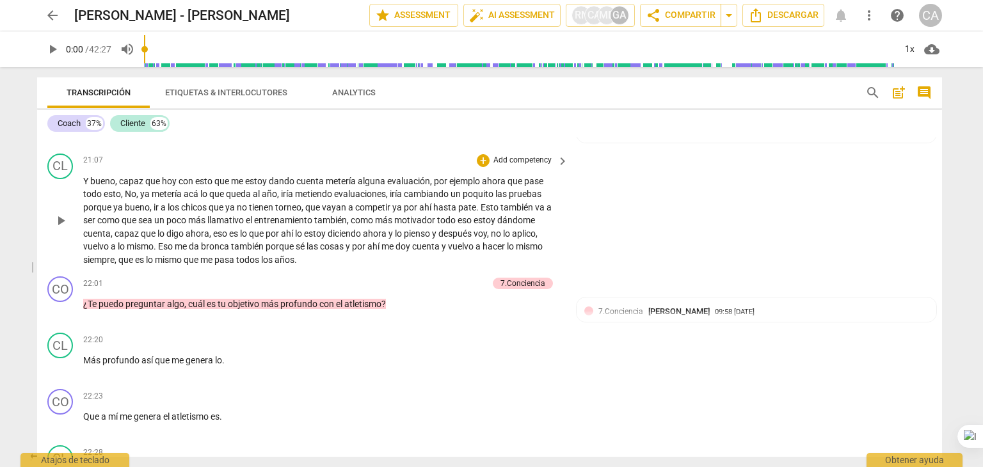
scroll to position [4419, 0]
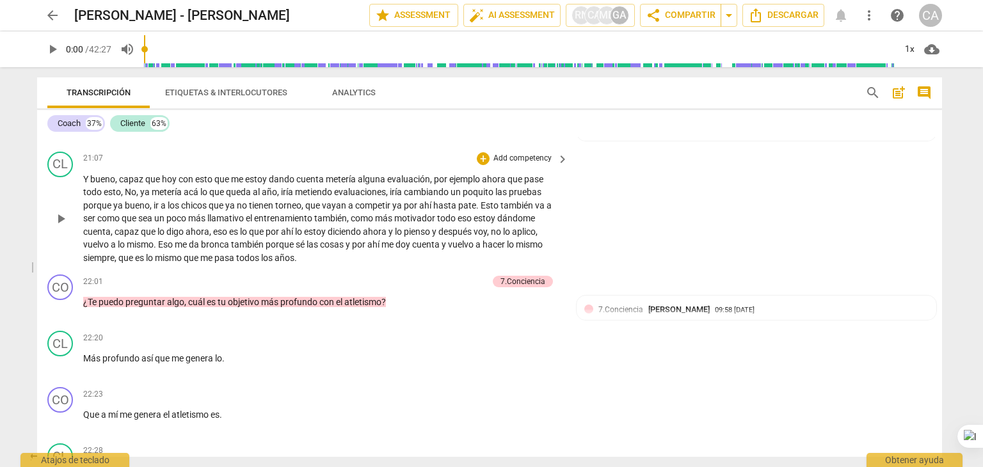
click at [36, 268] on div "Transcripción Etiquetas & Interlocutores Analytics search post_add comment Coac…" at bounding box center [492, 267] width 920 height 400
click at [205, 449] on div "22:28 + Add competency keyboard_arrow_right" at bounding box center [326, 450] width 486 height 14
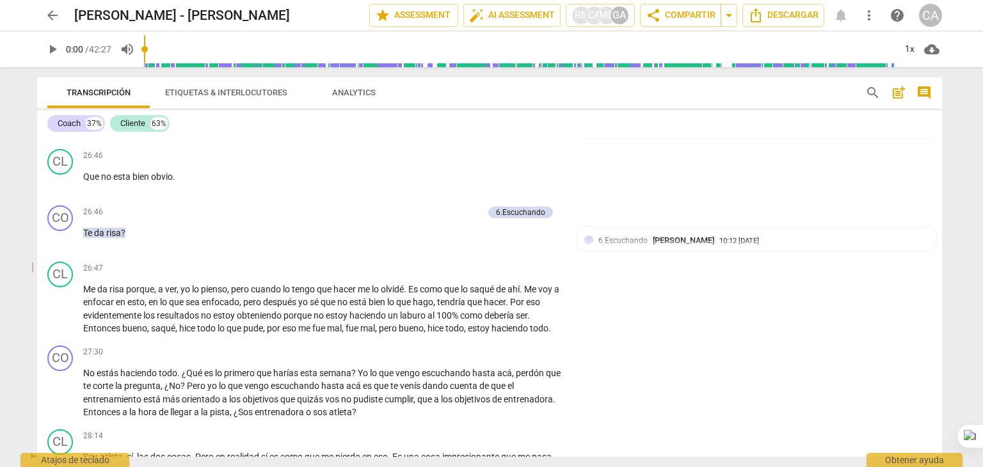
scroll to position [6363, 0]
